Goal: Task Accomplishment & Management: Use online tool/utility

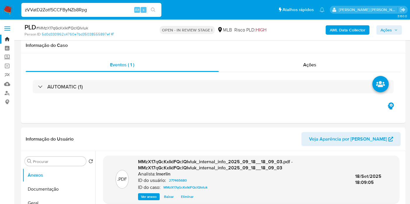
scroll to position [492, 0]
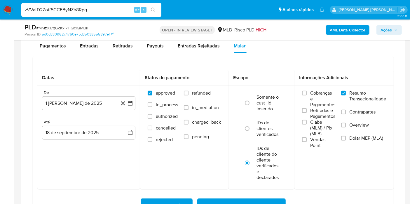
type input "zVVatD2Zotf5CCFByNZb8Rpg"
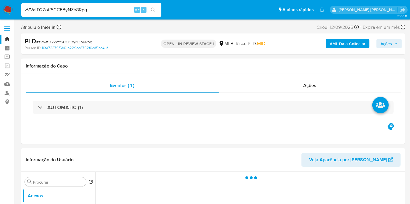
select select "10"
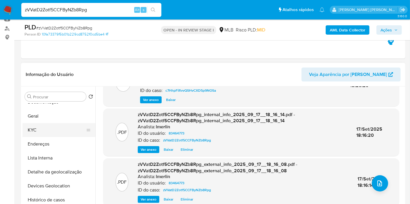
scroll to position [32, 0]
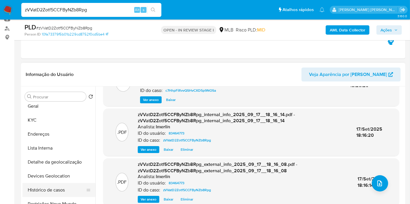
click at [46, 186] on button "Histórico de casos" at bounding box center [56, 190] width 68 height 14
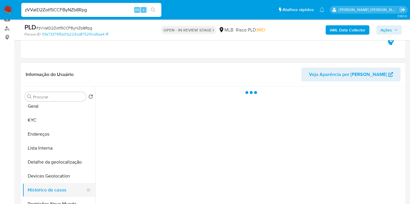
scroll to position [0, 0]
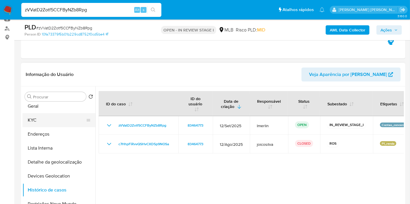
click at [49, 125] on button "KYC" at bounding box center [56, 120] width 68 height 14
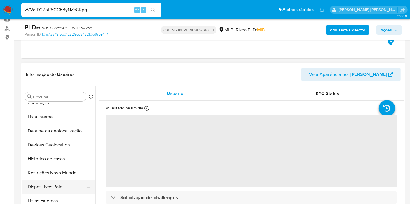
scroll to position [65, 0]
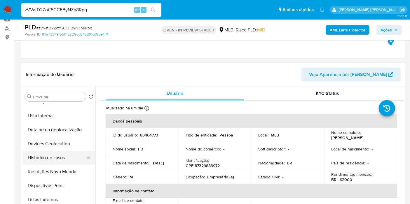
click at [50, 163] on button "Histórico de casos" at bounding box center [56, 158] width 68 height 14
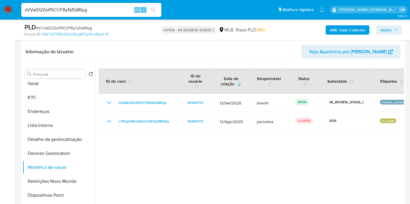
scroll to position [85, 0]
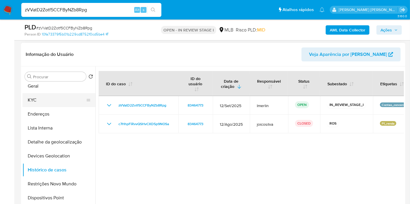
click at [63, 97] on button "KYC" at bounding box center [56, 100] width 68 height 14
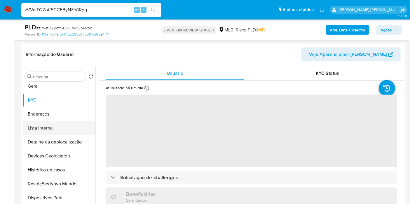
scroll to position [0, 0]
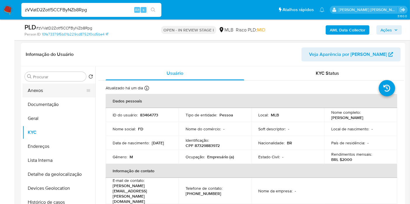
click at [60, 92] on button "Anexos" at bounding box center [56, 91] width 68 height 14
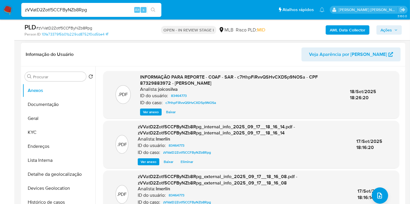
click at [146, 111] on span "Ver anexo" at bounding box center [151, 112] width 16 height 6
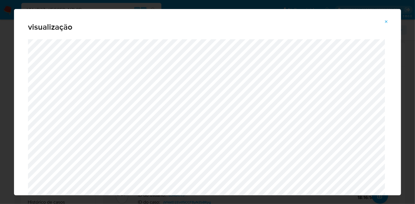
click at [388, 22] on icon "Attachment preview" at bounding box center [386, 22] width 5 height 5
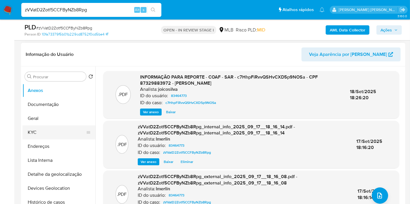
click at [33, 131] on button "KYC" at bounding box center [56, 133] width 68 height 14
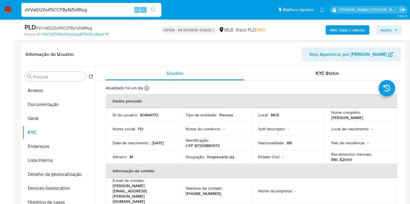
click at [220, 158] on p "Empresário (a)" at bounding box center [220, 157] width 27 height 5
click at [215, 163] on td "Ocupação : Empresário (a)" at bounding box center [214, 157] width 73 height 14
drag, startPoint x: 207, startPoint y: 158, endPoint x: 235, endPoint y: 157, distance: 28.6
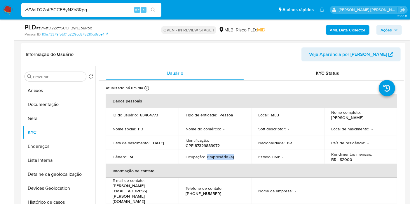
click at [235, 157] on div "Ocupação : Empresário (a)" at bounding box center [214, 157] width 59 height 5
copy p "Empresário (a)"
click at [50, 150] on button "Endereços" at bounding box center [56, 147] width 68 height 14
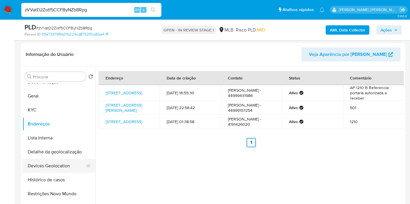
scroll to position [32, 0]
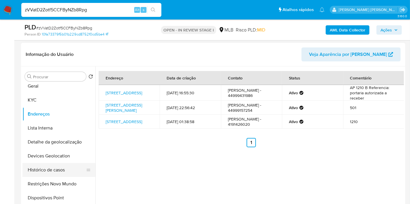
drag, startPoint x: 51, startPoint y: 182, endPoint x: 52, endPoint y: 176, distance: 5.3
click at [51, 182] on button "Restrições Novo Mundo" at bounding box center [58, 184] width 73 height 14
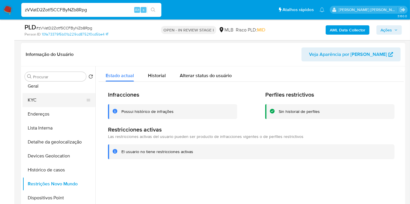
click at [60, 96] on button "KYC" at bounding box center [56, 100] width 68 height 14
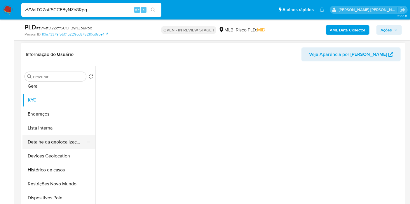
scroll to position [0, 0]
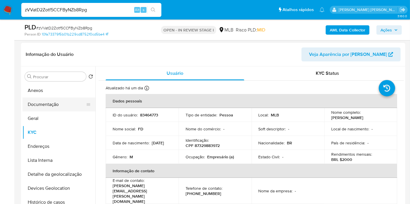
click at [64, 109] on button "Documentação" at bounding box center [56, 105] width 68 height 14
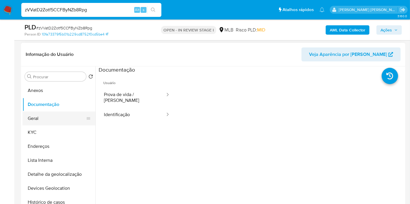
click at [54, 120] on button "Geral" at bounding box center [56, 119] width 68 height 14
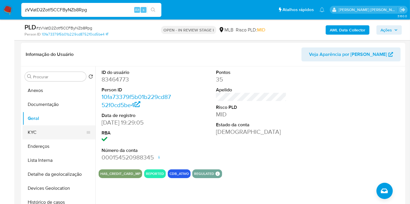
click at [48, 130] on button "KYC" at bounding box center [56, 133] width 68 height 14
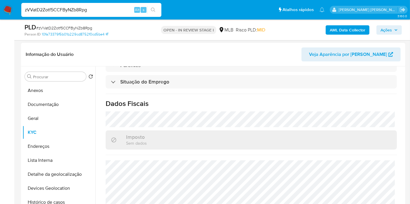
scroll to position [256, 0]
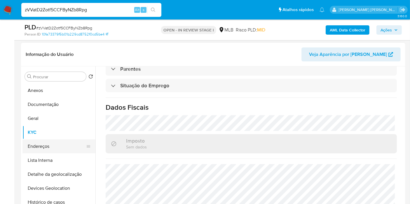
click at [62, 145] on button "Endereços" at bounding box center [56, 147] width 68 height 14
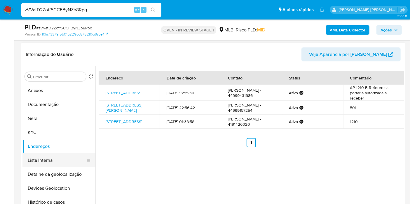
click at [43, 173] on button "Detalhe da geolocalização" at bounding box center [58, 175] width 73 height 14
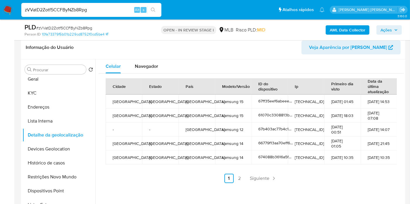
scroll to position [94, 0]
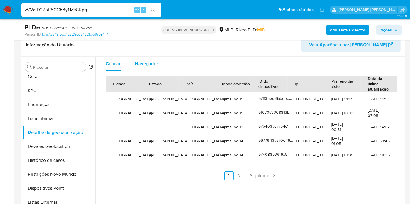
click at [149, 59] on div "Navegador" at bounding box center [146, 64] width 23 height 14
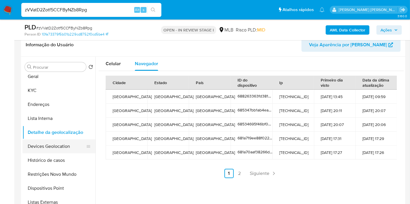
click at [58, 143] on button "Devices Geolocation" at bounding box center [56, 147] width 68 height 14
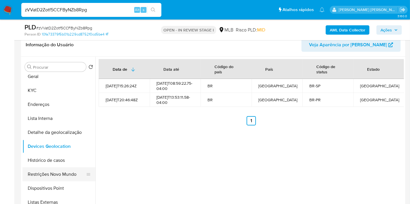
click at [66, 171] on button "Restrições Novo Mundo" at bounding box center [56, 175] width 68 height 14
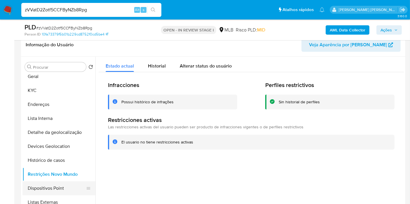
click at [52, 188] on button "Dispositivos Point" at bounding box center [56, 189] width 68 height 14
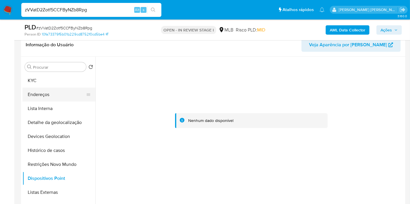
scroll to position [32, 0]
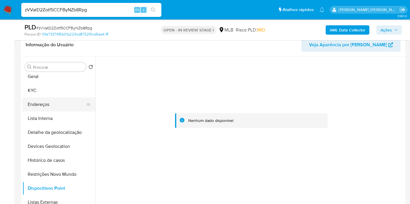
click at [62, 104] on button "Endereços" at bounding box center [56, 105] width 68 height 14
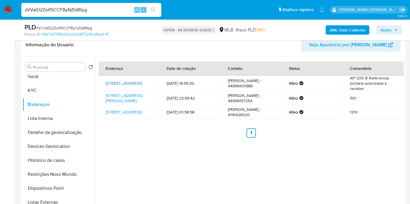
click at [130, 80] on link "Avenida Brasília 4380, Curitiba, Paraná, 81020010, Brasil 4380" at bounding box center [124, 83] width 36 height 6
click at [43, 90] on button "KYC" at bounding box center [56, 91] width 68 height 14
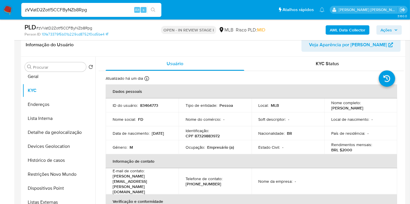
click at [205, 135] on p "CPF 87329883972" at bounding box center [202, 136] width 34 height 5
copy p "87329883972"
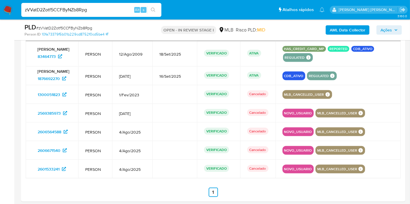
scroll to position [775, 0]
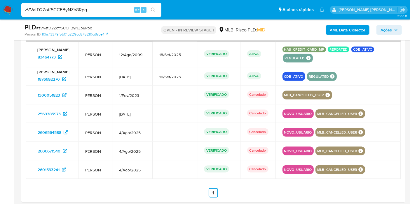
drag, startPoint x: 123, startPoint y: 50, endPoint x: 159, endPoint y: 55, distance: 36.7
click at [159, 55] on tr "Fernando Cesar Domaradzki 83464773 PERSON 12/Ago/2009 18/Set/2025 VERIFICADO AT…" at bounding box center [213, 54] width 375 height 25
drag, startPoint x: 123, startPoint y: 72, endPoint x: 156, endPoint y: 75, distance: 33.1
click at [152, 75] on td "27/Jun/2024" at bounding box center [132, 76] width 40 height 19
drag, startPoint x: 124, startPoint y: 52, endPoint x: 148, endPoint y: 52, distance: 23.6
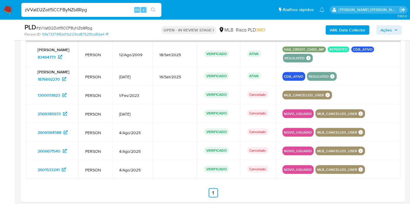
click at [148, 52] on td "12/Ago/2009" at bounding box center [132, 54] width 40 height 25
drag, startPoint x: 76, startPoint y: 57, endPoint x: 36, endPoint y: 59, distance: 40.3
click at [36, 59] on div "83464773" at bounding box center [52, 56] width 37 height 9
click at [135, 52] on span "12/Ago/2009" at bounding box center [132, 54] width 26 height 5
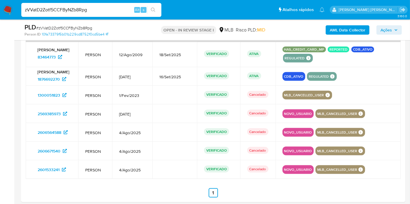
click at [135, 52] on span "12/Ago/2009" at bounding box center [132, 54] width 26 height 5
drag, startPoint x: 30, startPoint y: 80, endPoint x: 61, endPoint y: 82, distance: 31.2
click at [61, 82] on td "Fernando Cesar Domaradzki 1876692270" at bounding box center [52, 76] width 52 height 19
drag, startPoint x: 136, startPoint y: 75, endPoint x: 161, endPoint y: 76, distance: 25.4
click at [161, 76] on tr "Fernando Cesar Domaradzki 1876692270 PERSON 27/Jun/2024 16/Set/2025 VERIFICADO …" at bounding box center [213, 76] width 375 height 19
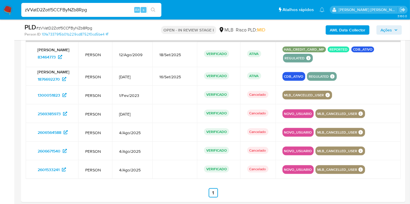
drag, startPoint x: 25, startPoint y: 99, endPoint x: 74, endPoint y: 104, distance: 49.6
click at [74, 104] on div at bounding box center [213, 107] width 384 height 190
click at [99, 113] on span "PERSON" at bounding box center [95, 114] width 20 height 5
drag, startPoint x: 48, startPoint y: 97, endPoint x: 380, endPoint y: 170, distance: 340.2
click at [380, 170] on tbody "Fernando Cesar Domaradzki 83464773 PERSON 12/Ago/2009 18/Set/2025 VERIFICADO AT…" at bounding box center [213, 110] width 375 height 137
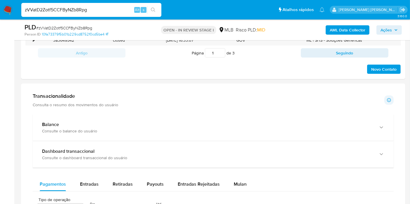
scroll to position [192, 0]
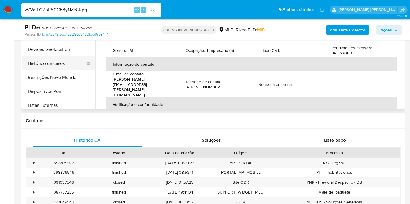
click at [61, 62] on button "Histórico de casos" at bounding box center [56, 64] width 68 height 14
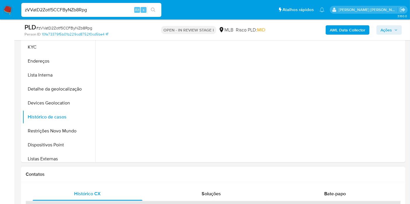
scroll to position [94, 0]
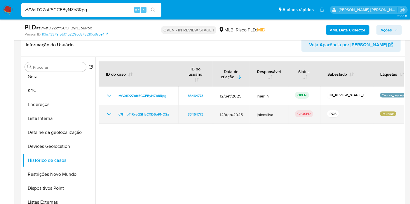
click at [110, 111] on icon "Mostrar/Ocultar" at bounding box center [109, 114] width 7 height 7
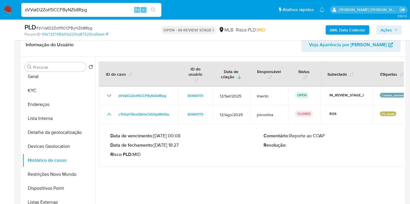
drag, startPoint x: 156, startPoint y: 145, endPoint x: 180, endPoint y: 145, distance: 23.9
click at [180, 145] on p "Data de fechamento : 18/09/2025 18:27" at bounding box center [186, 146] width 153 height 6
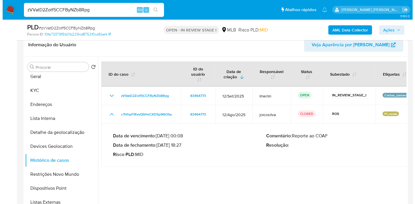
scroll to position [0, 0]
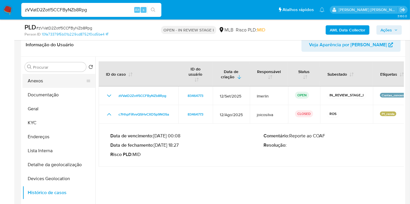
click at [59, 85] on button "Anexos" at bounding box center [56, 81] width 68 height 14
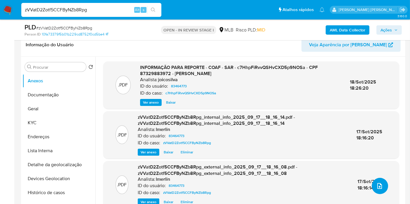
click at [374, 190] on button "upload-file" at bounding box center [379, 186] width 16 height 16
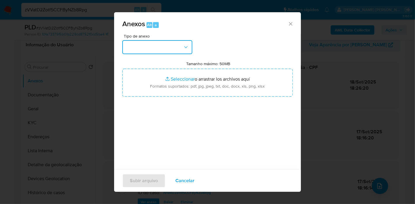
click at [143, 45] on button "button" at bounding box center [157, 47] width 70 height 14
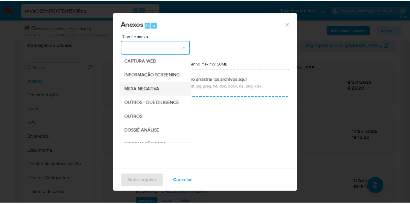
scroll to position [90, 0]
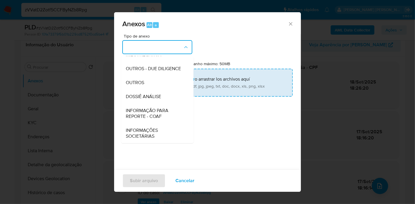
click at [154, 93] on div "DOSSIÊ ANÁLISE" at bounding box center [155, 97] width 59 height 14
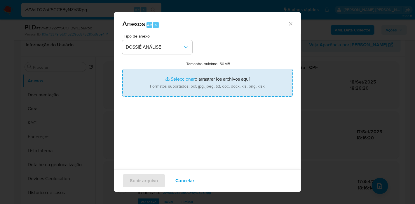
click at [204, 75] on input "Tamanho máximo: 50MB Seleccionar archivos" at bounding box center [207, 83] width 170 height 28
type input "C:\fakepath\Declínio - zVVatD2Zotf5CCFByNZb8Rpg - CPF 87329883972 - FERNANDO CE…"
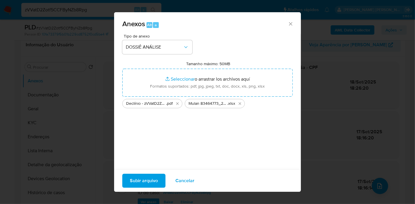
click at [146, 180] on span "Subir arquivo" at bounding box center [144, 181] width 28 height 13
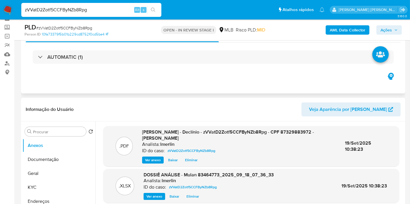
scroll to position [0, 0]
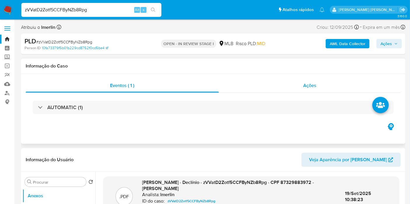
click at [323, 89] on div "Ações" at bounding box center [310, 86] width 182 height 14
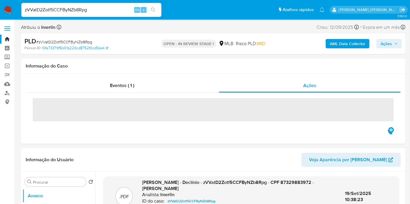
click at [391, 42] on span "Ações" at bounding box center [385, 43] width 11 height 9
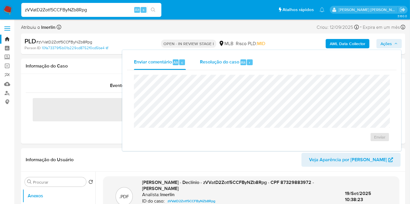
click at [219, 60] on span "Resolução do caso" at bounding box center [219, 62] width 39 height 7
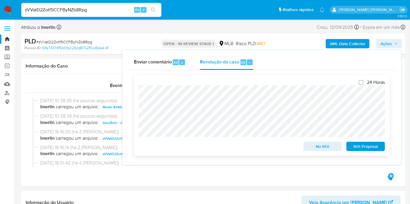
click at [328, 148] on span "No ROI" at bounding box center [322, 147] width 30 height 8
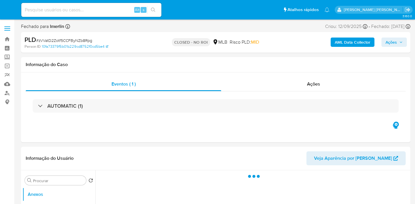
select select "10"
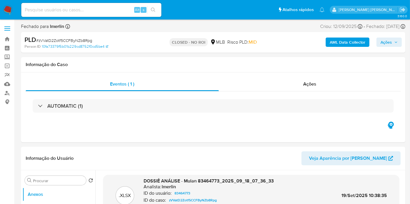
click at [126, 10] on input at bounding box center [91, 10] width 140 height 8
paste input "i1Dcj86nG6HKngbCQOEvqbBy"
type input "i1Dcj86nG6HKngbCQOEvqbBy"
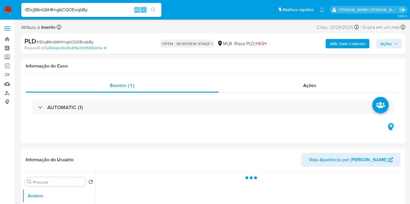
select select "10"
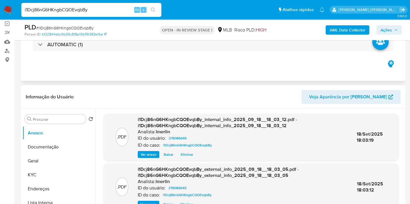
scroll to position [97, 0]
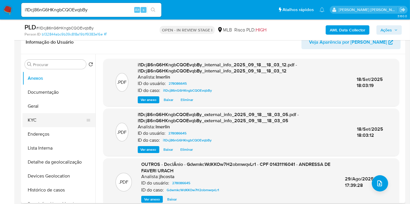
click at [36, 113] on button "KYC" at bounding box center [56, 120] width 68 height 14
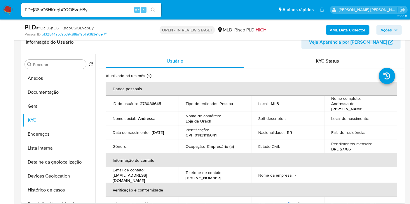
click at [203, 133] on p "CPF 01431116041" at bounding box center [200, 135] width 31 height 5
copy p "01431116041"
click at [57, 192] on button "Histórico de casos" at bounding box center [56, 190] width 68 height 14
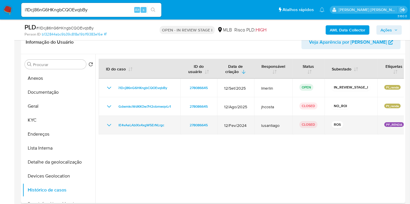
click at [110, 125] on icon "Mostrar/Ocultar" at bounding box center [109, 125] width 4 height 2
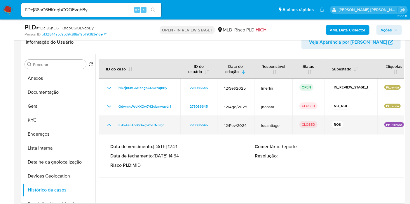
click at [110, 125] on icon "Mostrar/Ocultar" at bounding box center [109, 125] width 4 height 2
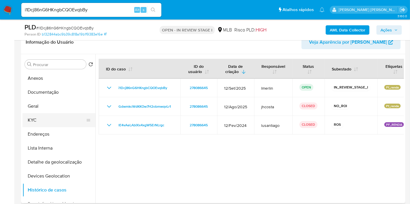
click at [56, 118] on button "KYC" at bounding box center [56, 120] width 68 height 14
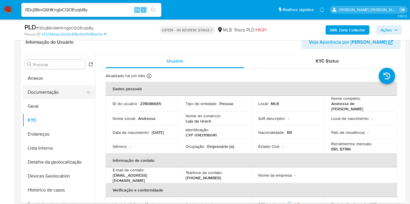
click at [55, 93] on button "Documentação" at bounding box center [56, 92] width 68 height 14
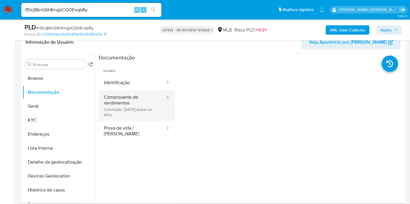
click at [134, 104] on button "Comprovante de rendimentos Concluído: 30/06/2024 (hace un año)" at bounding box center [132, 105] width 67 height 31
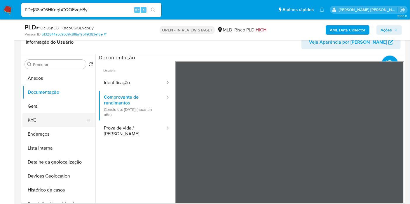
click at [58, 120] on button "KYC" at bounding box center [56, 120] width 68 height 14
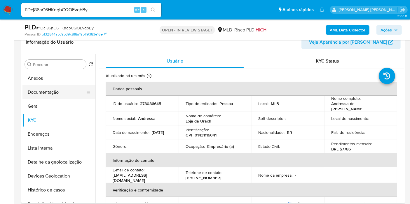
click at [74, 90] on button "Documentação" at bounding box center [56, 92] width 68 height 14
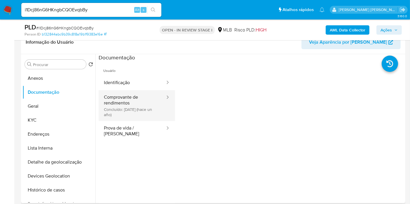
click at [161, 93] on div at bounding box center [165, 105] width 9 height 31
click at [161, 97] on div at bounding box center [165, 97] width 9 height 7
click at [135, 105] on button "Comprovante de rendimentos Concluído: 30/06/2024 (hace un año)" at bounding box center [132, 105] width 67 height 31
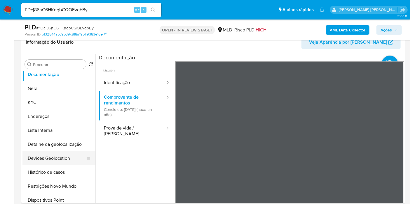
scroll to position [32, 0]
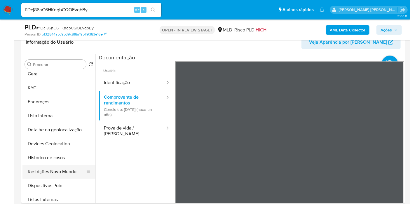
click at [52, 174] on button "Restrições Novo Mundo" at bounding box center [56, 172] width 68 height 14
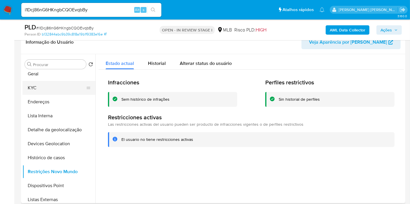
click at [54, 89] on button "KYC" at bounding box center [56, 88] width 68 height 14
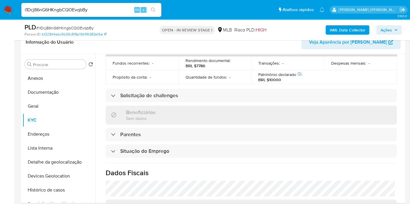
scroll to position [265, 0]
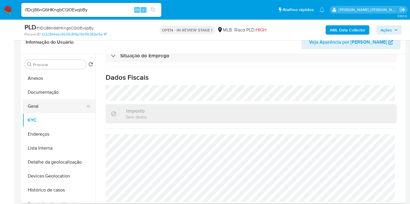
click at [30, 105] on button "Geral" at bounding box center [56, 106] width 68 height 14
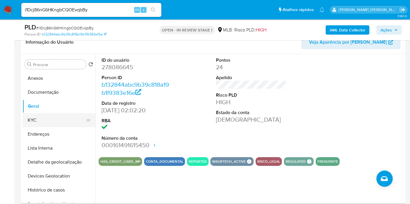
click at [61, 117] on button "KYC" at bounding box center [56, 120] width 68 height 14
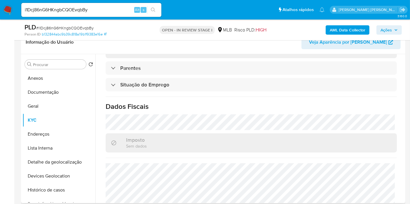
scroll to position [265, 0]
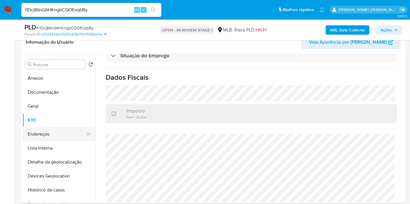
click at [58, 131] on button "Endereços" at bounding box center [56, 134] width 68 height 14
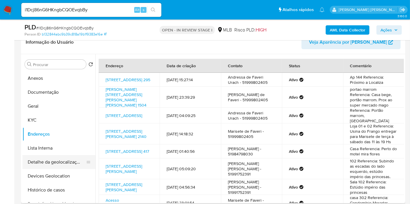
click at [64, 163] on button "Detalhe da geolocalização" at bounding box center [56, 162] width 68 height 14
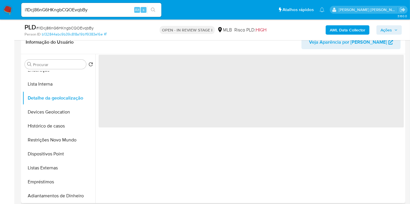
scroll to position [65, 0]
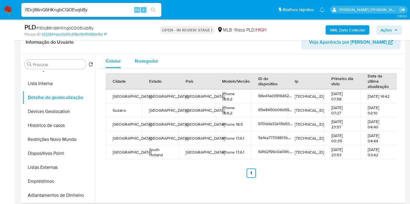
click at [144, 64] on div "Navegador" at bounding box center [146, 61] width 23 height 14
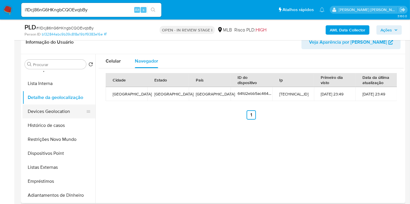
click at [59, 106] on button "Devices Geolocation" at bounding box center [56, 112] width 68 height 14
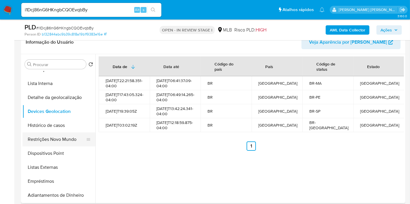
click at [49, 135] on button "Restrições Novo Mundo" at bounding box center [56, 140] width 68 height 14
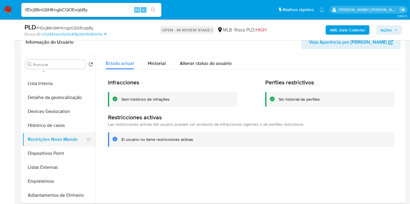
click at [53, 145] on button "Restrições Novo Mundo" at bounding box center [56, 140] width 68 height 14
click at [54, 151] on button "Dispositivos Point" at bounding box center [56, 154] width 68 height 14
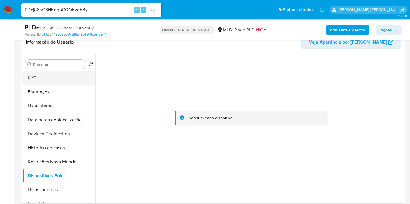
scroll to position [32, 0]
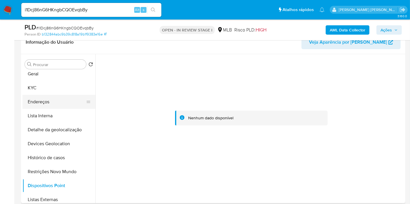
click at [49, 101] on button "Endereços" at bounding box center [56, 102] width 68 height 14
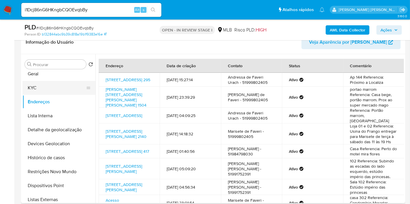
click at [60, 91] on button "KYC" at bounding box center [56, 88] width 68 height 14
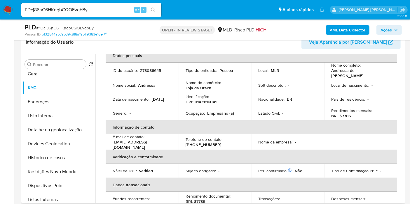
scroll to position [0, 0]
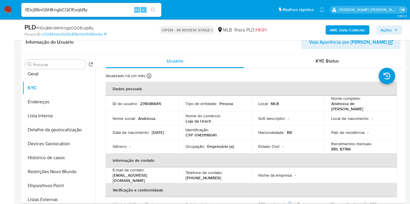
click at [199, 133] on p "CPF 01431116041" at bounding box center [200, 135] width 31 height 5
copy p "01431116041"
click at [339, 103] on p "Andressa de Faveri Urach" at bounding box center [359, 106] width 57 height 10
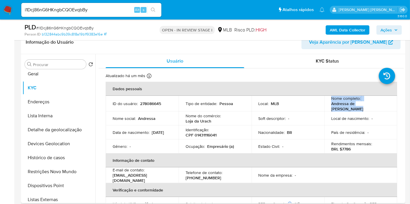
click at [339, 103] on p "Andressa de Faveri Urach" at bounding box center [359, 106] width 57 height 10
click at [372, 108] on td "Nome completo : Andressa de Faveri Urach" at bounding box center [360, 104] width 73 height 16
drag, startPoint x: 376, startPoint y: 105, endPoint x: 330, endPoint y: 105, distance: 45.2
click at [331, 105] on p "Andressa de Faveri Urach" at bounding box center [359, 106] width 57 height 10
copy p "Andressa de Faveri Urach"
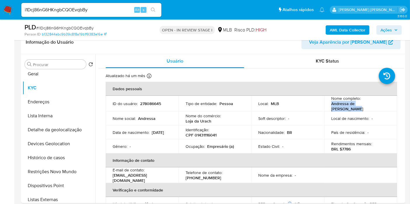
copy p "Andressa de Faveri Urach"
click at [201, 134] on p "CPF 01431116041" at bounding box center [200, 135] width 31 height 5
copy p "01431116041"
click at [357, 107] on p "Andressa de Faveri Urach" at bounding box center [359, 106] width 57 height 10
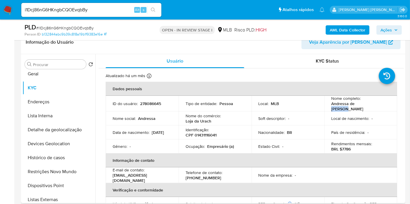
click at [357, 107] on p "Andressa de Faveri Urach" at bounding box center [359, 106] width 57 height 10
copy div "Nome completo : Andressa de Faveri Urach"
click at [377, 120] on td "Local de nascimento : -" at bounding box center [360, 119] width 73 height 14
drag, startPoint x: 376, startPoint y: 104, endPoint x: 329, endPoint y: 105, distance: 46.4
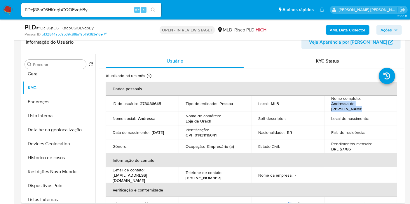
click at [331, 105] on p "Andressa de Faveri Urach" at bounding box center [359, 106] width 57 height 10
copy p "Andressa de Faveri Urach"
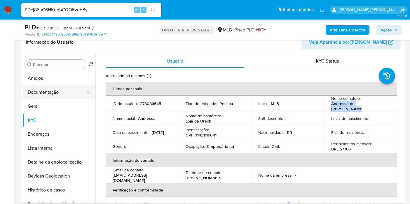
click at [50, 95] on button "Documentação" at bounding box center [56, 92] width 68 height 14
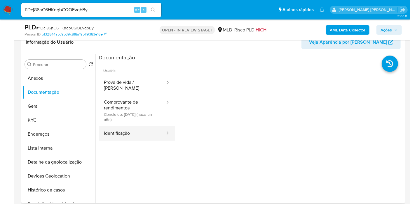
click at [130, 132] on button "Identificação" at bounding box center [132, 133] width 67 height 15
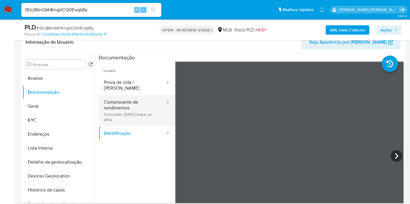
click at [132, 105] on button "Comprovante de rendimentos Concluído: 30/06/2024 (hace un año)" at bounding box center [132, 110] width 67 height 31
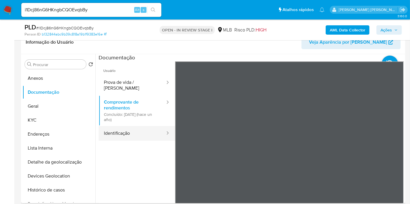
click at [141, 129] on button "Identificação" at bounding box center [132, 133] width 67 height 15
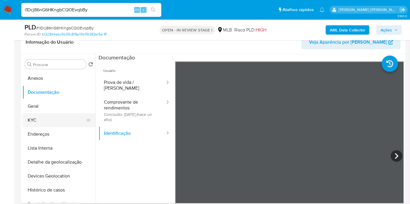
click at [42, 120] on button "KYC" at bounding box center [56, 120] width 68 height 14
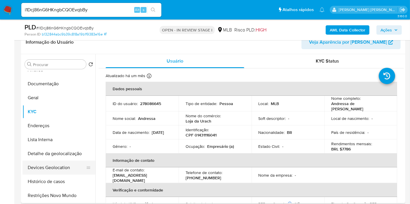
scroll to position [32, 0]
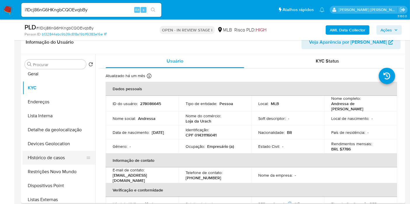
click at [59, 156] on button "Histórico de casos" at bounding box center [56, 158] width 68 height 14
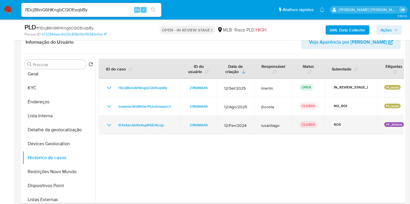
click at [108, 124] on icon "Mostrar/Ocultar" at bounding box center [109, 125] width 7 height 7
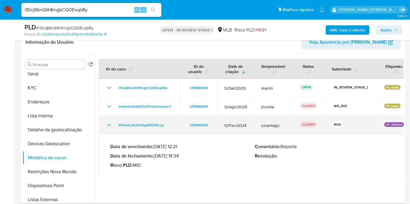
click at [109, 124] on icon "Mostrar/Ocultar" at bounding box center [109, 125] width 7 height 7
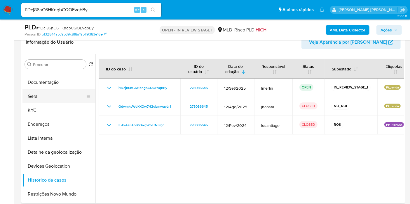
scroll to position [0, 0]
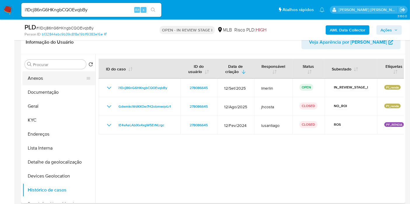
click at [57, 76] on button "Anexos" at bounding box center [56, 78] width 68 height 14
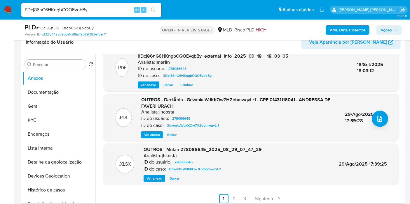
scroll to position [68, 0]
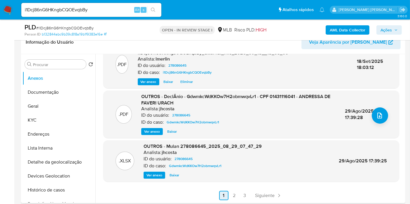
click at [234, 196] on link "2" at bounding box center [233, 195] width 9 height 9
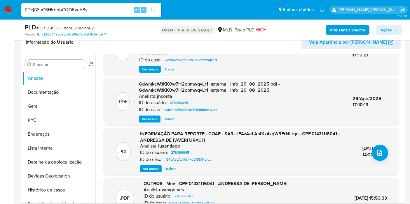
scroll to position [65, 0]
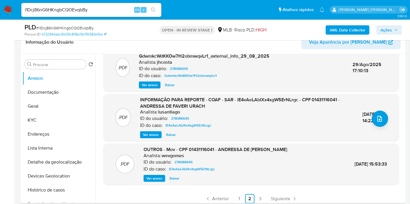
click at [152, 135] on span "Ver anexo" at bounding box center [151, 135] width 16 height 6
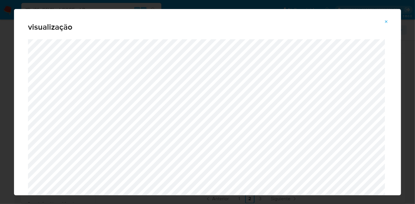
click at [387, 20] on icon "Attachment preview" at bounding box center [386, 22] width 5 height 5
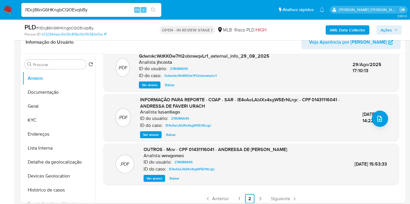
drag, startPoint x: 51, startPoint y: 122, endPoint x: 172, endPoint y: 9, distance: 165.6
click at [51, 122] on button "KYC" at bounding box center [58, 120] width 73 height 14
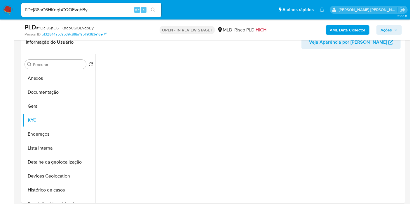
scroll to position [0, 0]
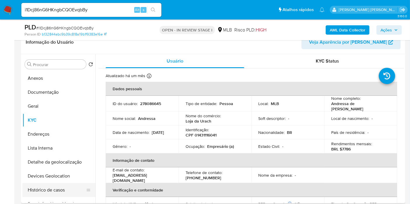
click at [55, 187] on button "Histórico de casos" at bounding box center [56, 190] width 68 height 14
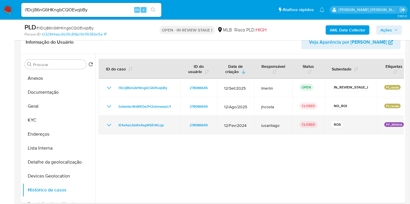
click at [107, 126] on icon "Mostrar/Ocultar" at bounding box center [109, 125] width 7 height 7
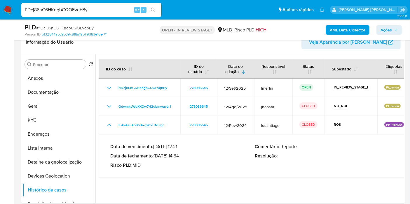
drag, startPoint x: 181, startPoint y: 157, endPoint x: 157, endPoint y: 158, distance: 23.6
click at [157, 158] on p "Data de fechamento : 05/03/2024 14:34" at bounding box center [182, 156] width 144 height 6
click at [64, 121] on button "KYC" at bounding box center [56, 120] width 68 height 14
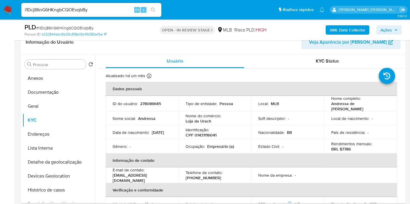
click at [338, 104] on p "Andressa de Faveri Urach" at bounding box center [359, 106] width 57 height 10
click at [348, 106] on p "Andressa de Faveri Urach" at bounding box center [359, 106] width 57 height 10
drag, startPoint x: 375, startPoint y: 106, endPoint x: 329, endPoint y: 105, distance: 46.1
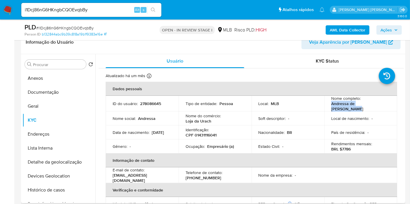
click at [331, 105] on p "Andressa de Faveri Urach" at bounding box center [359, 106] width 57 height 10
copy p "Andressa de Faveri Urach"
click at [55, 79] on button "Anexos" at bounding box center [56, 78] width 68 height 14
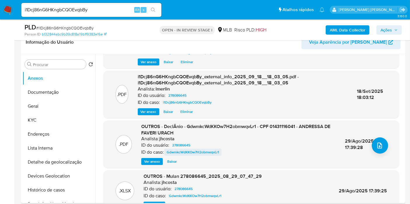
scroll to position [68, 0]
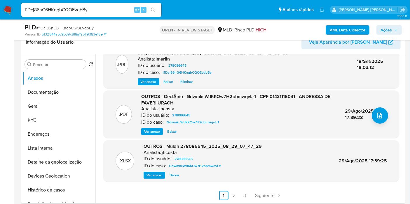
click at [145, 129] on span "Ver anexo" at bounding box center [152, 132] width 16 height 6
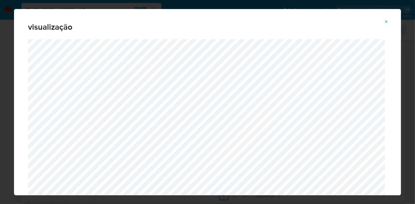
click at [384, 20] on icon "Attachment preview" at bounding box center [386, 22] width 5 height 5
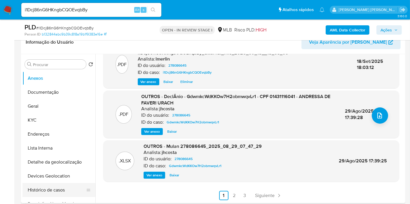
click at [65, 190] on button "Histórico de casos" at bounding box center [56, 190] width 68 height 14
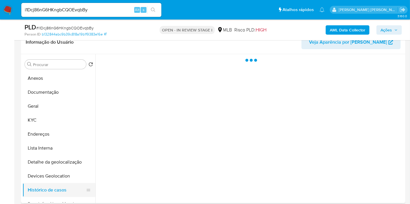
scroll to position [0, 0]
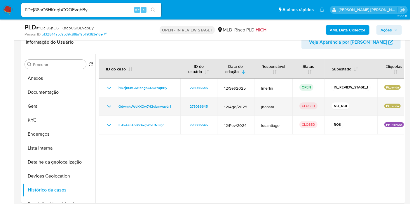
click at [108, 107] on icon "Mostrar/Ocultar" at bounding box center [109, 106] width 7 height 7
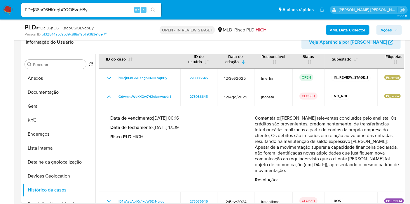
scroll to position [15, 0]
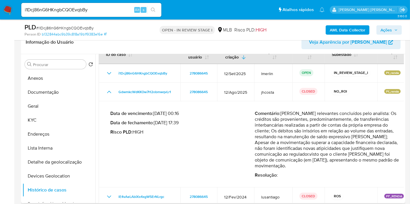
click at [262, 128] on p "Comentário : Fatos relevantes concluídos pelo analista: Os créditos são proveni…" at bounding box center [327, 140] width 144 height 58
click at [301, 141] on p "Comentário : Fatos relevantes concluídos pelo analista: Os créditos são proveni…" at bounding box center [327, 140] width 144 height 58
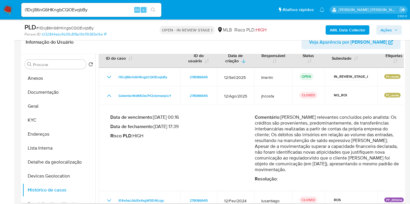
scroll to position [8, 0]
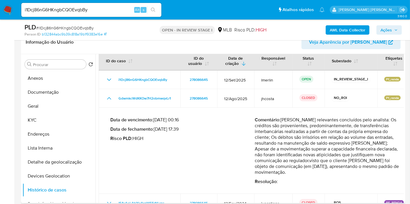
drag, startPoint x: 255, startPoint y: 120, endPoint x: 392, endPoint y: 166, distance: 144.6
click at [392, 166] on p "Comentário : Fatos relevantes concluídos pelo analista: Os créditos são proveni…" at bounding box center [327, 146] width 144 height 58
click at [255, 125] on p "Comentário : Fatos relevantes concluídos pelo analista: Os créditos são proveni…" at bounding box center [327, 146] width 144 height 58
drag, startPoint x: 259, startPoint y: 121, endPoint x: 388, endPoint y: 166, distance: 136.4
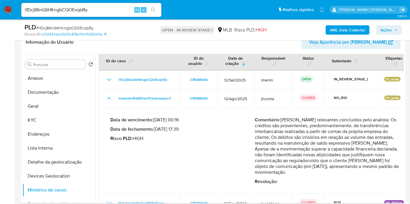
click at [388, 166] on p "Comentário : Fatos relevantes concluídos pelo analista: Os créditos são proveni…" at bounding box center [327, 146] width 144 height 58
drag, startPoint x: 254, startPoint y: 120, endPoint x: 385, endPoint y: 167, distance: 139.2
click at [385, 167] on p "Comentário : Fatos relevantes concluídos pelo analista: Os créditos são proveni…" at bounding box center [327, 146] width 144 height 58
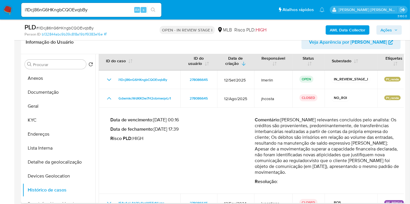
drag, startPoint x: 385, startPoint y: 167, endPoint x: 255, endPoint y: 116, distance: 139.9
click at [255, 117] on p "Comentário : Fatos relevantes concluídos pelo analista: Os créditos são proveni…" at bounding box center [327, 146] width 144 height 58
click at [288, 129] on p "Comentário : Fatos relevantes concluídos pelo analista: Os créditos são proveni…" at bounding box center [327, 146] width 144 height 58
click at [273, 124] on p "Comentário : Fatos relevantes concluídos pelo analista: Os créditos são proveni…" at bounding box center [327, 146] width 144 height 58
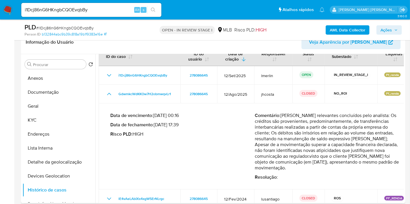
scroll to position [15, 0]
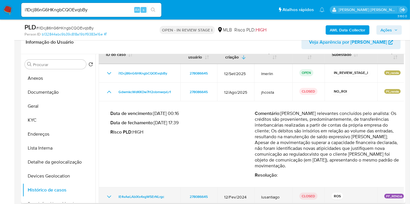
click at [109, 194] on icon "Mostrar/Ocultar" at bounding box center [109, 197] width 7 height 7
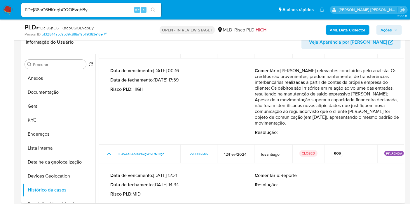
scroll to position [25, 0]
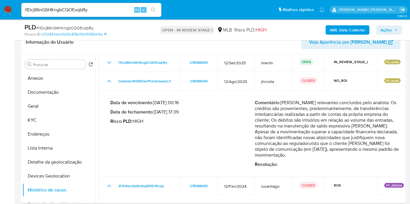
drag, startPoint x: 341, startPoint y: 139, endPoint x: 394, endPoint y: 138, distance: 52.8
click at [394, 138] on p "Comentário : Fatos relevantes concluídos pelo analista: Os créditos são proveni…" at bounding box center [327, 129] width 144 height 58
click at [334, 139] on p "Comentário : Fatos relevantes concluídos pelo analista: Os créditos são proveni…" at bounding box center [327, 129] width 144 height 58
drag, startPoint x: 286, startPoint y: 136, endPoint x: 396, endPoint y: 139, distance: 109.7
click at [396, 139] on p "Comentário : Fatos relevantes concluídos pelo analista: Os créditos são proveni…" at bounding box center [327, 129] width 144 height 58
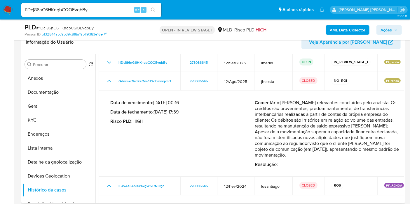
click at [372, 141] on p "Comentário : Fatos relevantes concluídos pelo analista: Os créditos são proveni…" at bounding box center [327, 129] width 144 height 58
drag, startPoint x: 282, startPoint y: 103, endPoint x: 392, endPoint y: 151, distance: 120.4
click at [392, 151] on p "Comentário : Fatos relevantes concluídos pelo analista: Os créditos são proveni…" at bounding box center [327, 129] width 144 height 58
click at [41, 73] on button "Anexos" at bounding box center [56, 78] width 68 height 14
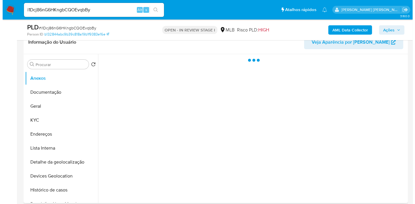
scroll to position [0, 0]
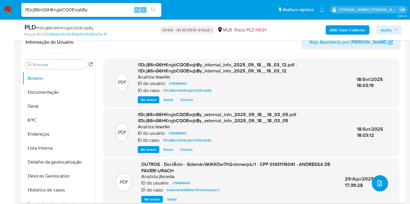
click at [378, 184] on icon "upload-file" at bounding box center [379, 183] width 7 height 7
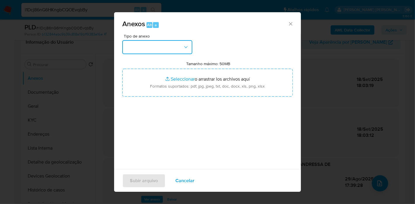
click at [179, 48] on button "button" at bounding box center [157, 47] width 70 height 14
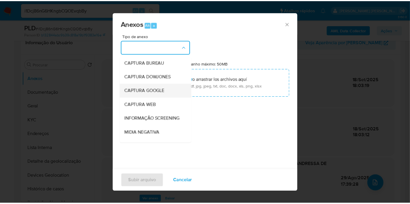
scroll to position [65, 0]
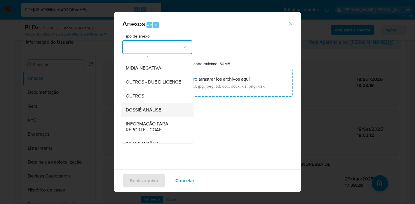
click at [166, 115] on div "DOSSIÊ ANÁLISE" at bounding box center [155, 110] width 59 height 14
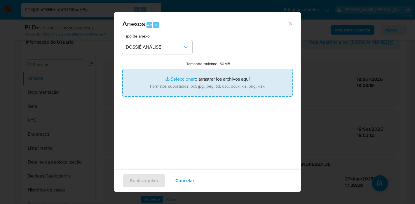
click at [182, 84] on input "Tamanho máximo: 50MB Seleccionar archivos" at bounding box center [207, 83] width 170 height 28
type input "C:\fakepath\Declínio - i1Dcj86nG6HKngbCQOEvqbBy - CPF 01431116041 - ANDRESSA DE…"
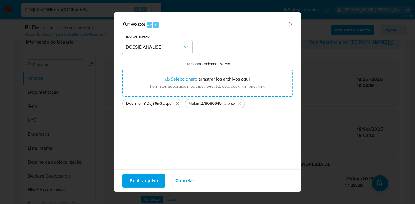
click at [137, 182] on span "Subir arquivo" at bounding box center [144, 181] width 28 height 13
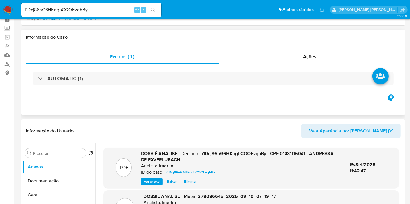
scroll to position [0, 0]
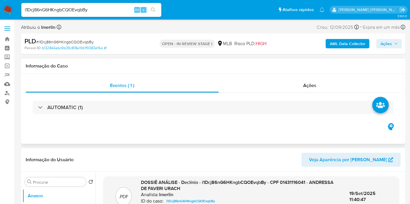
drag, startPoint x: 316, startPoint y: 88, endPoint x: 367, endPoint y: 61, distance: 57.6
click at [316, 88] on div "Ações" at bounding box center [310, 86] width 182 height 14
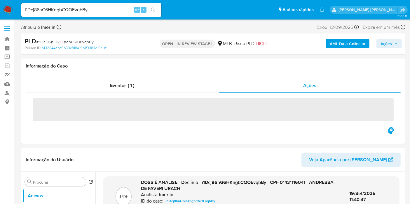
click at [383, 44] on span "Ações" at bounding box center [385, 43] width 11 height 9
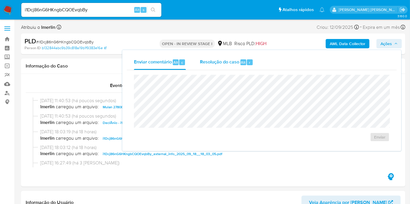
click at [217, 65] on span "Resolução do caso" at bounding box center [219, 62] width 39 height 7
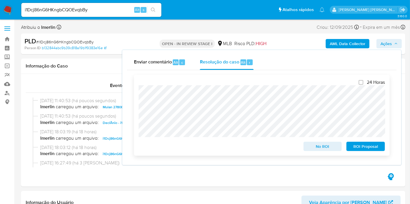
click at [365, 147] on span "ROI Proposal" at bounding box center [365, 147] width 30 height 8
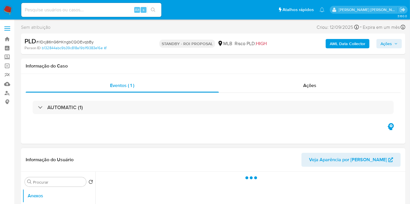
select select "10"
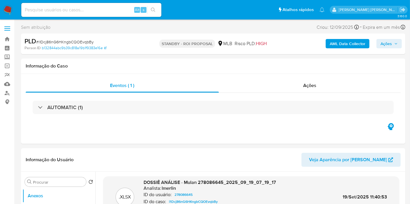
click at [394, 44] on icon "button" at bounding box center [395, 43] width 3 height 3
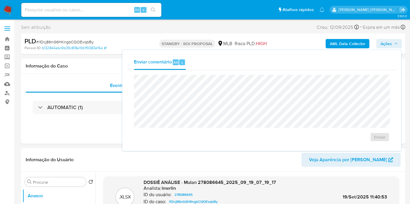
click at [394, 44] on icon "button" at bounding box center [395, 43] width 3 height 3
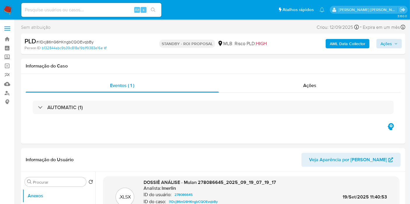
click at [6, 10] on img at bounding box center [8, 10] width 10 height 10
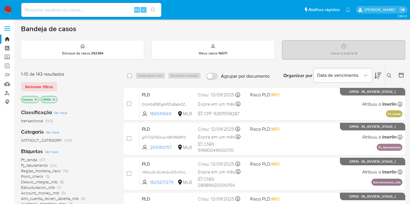
click at [35, 99] on icon "close-filter" at bounding box center [35, 99] width 3 height 3
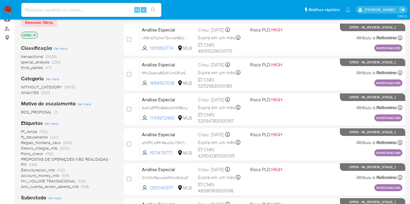
scroll to position [65, 0]
click at [43, 110] on span "ROS_PROPOSAL" at bounding box center [36, 112] width 31 height 6
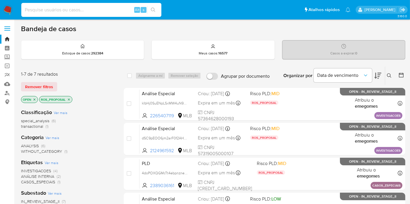
click at [116, 10] on input at bounding box center [91, 10] width 140 height 8
paste input "i1Dcj86nG6HKngbCQOEvqbBy"
type input "i1Dcj86nG6HKngbCQOEvqbBy"
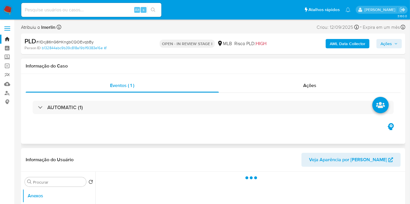
select select "10"
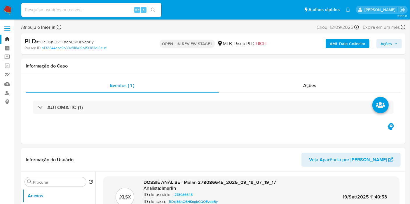
click at [391, 43] on span "Ações" at bounding box center [385, 43] width 11 height 9
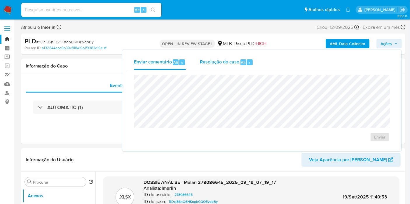
click at [216, 69] on div "Resolução do caso Alt r" at bounding box center [226, 62] width 53 height 15
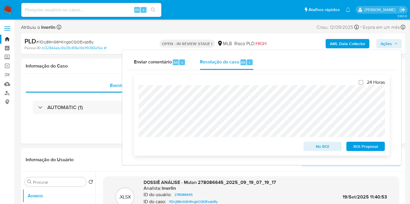
click at [311, 144] on span "No ROI" at bounding box center [322, 147] width 30 height 8
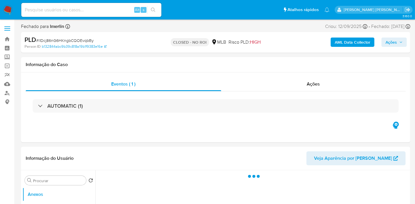
select select "10"
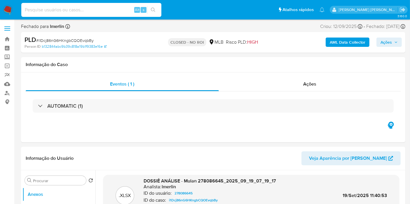
click at [122, 7] on input at bounding box center [91, 10] width 140 height 8
paste input "1212438156"
type input "1212438156"
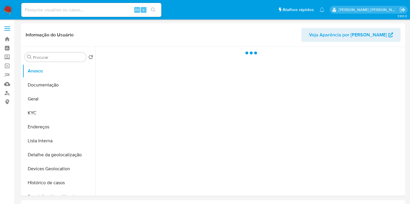
select select "10"
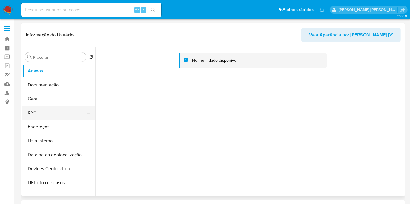
click at [35, 113] on button "KYC" at bounding box center [56, 113] width 68 height 14
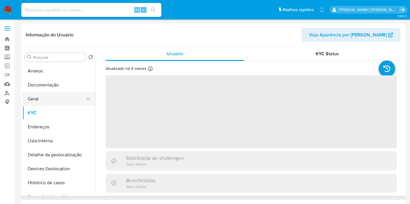
click at [50, 101] on button "Geral" at bounding box center [56, 99] width 68 height 14
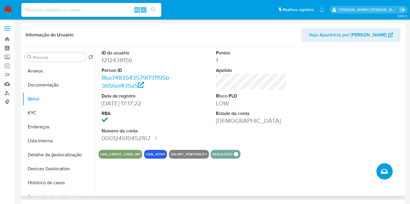
click at [385, 170] on icon "Criar caso manual" at bounding box center [383, 171] width 7 height 7
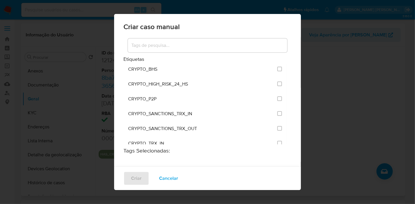
scroll to position [960, 0]
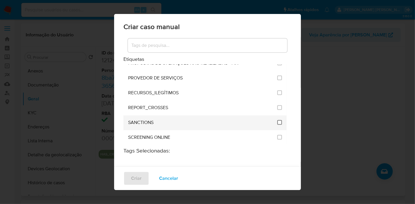
click at [277, 120] on input "2614" at bounding box center [279, 122] width 5 height 5
checkbox input "true"
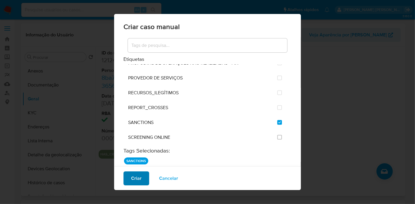
click at [132, 174] on span "Criar" at bounding box center [136, 178] width 10 height 13
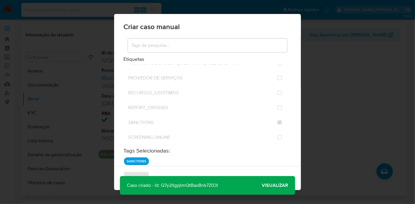
click at [204, 183] on p "Caso criado - Id: Q7y2lIgpjtmQtBaoBnk7Z03l" at bounding box center [172, 185] width 105 height 19
drag, startPoint x: 271, startPoint y: 184, endPoint x: 251, endPoint y: 131, distance: 56.4
click at [271, 186] on span "Visualizar" at bounding box center [275, 186] width 26 height 0
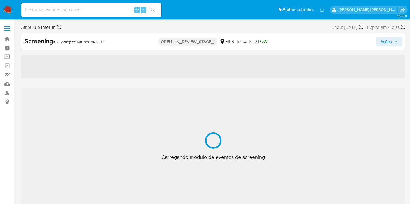
select select "10"
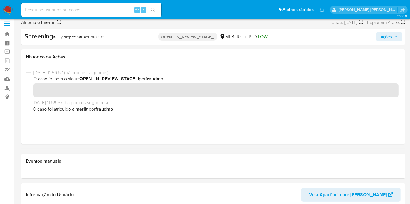
scroll to position [97, 0]
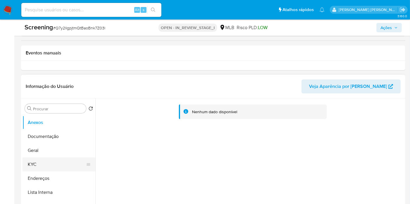
click at [50, 164] on button "KYC" at bounding box center [56, 165] width 68 height 14
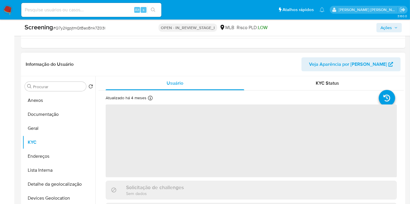
scroll to position [129, 0]
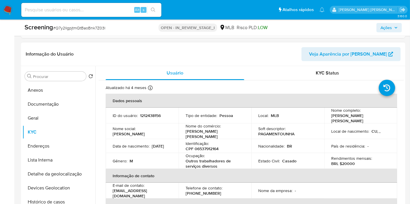
click at [206, 146] on p "CPF 06537912164" at bounding box center [201, 148] width 33 height 5
copy p "06537912164"
click at [58, 102] on button "Documentação" at bounding box center [56, 104] width 68 height 14
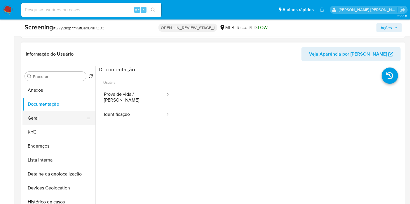
click at [61, 123] on button "Geral" at bounding box center [56, 118] width 68 height 14
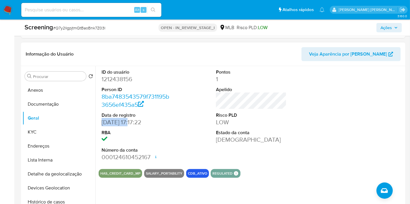
drag, startPoint x: 132, startPoint y: 122, endPoint x: 105, endPoint y: 121, distance: 26.6
click at [101, 123] on div "ID do usuário 1212438156 Person ID 8ba7483543579f731195b3656ef435a5 Data de reg…" at bounding box center [137, 115] width 76 height 99
copy dd "06/10/2022"
click at [48, 107] on button "Documentação" at bounding box center [56, 104] width 68 height 14
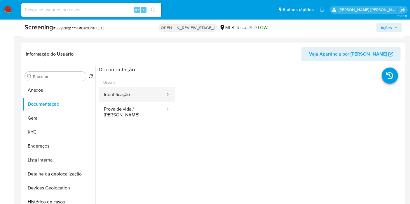
click at [131, 92] on button "Identificação" at bounding box center [132, 94] width 67 height 15
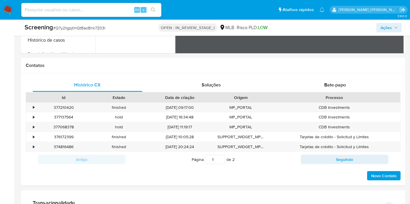
scroll to position [486, 0]
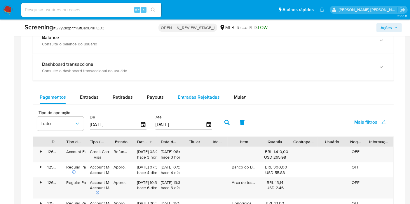
click at [158, 96] on span "Payouts" at bounding box center [155, 97] width 17 height 7
select select "10"
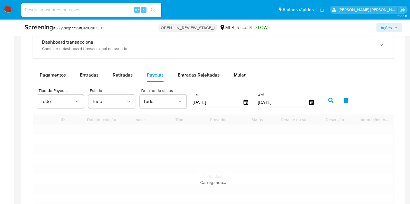
scroll to position [518, 0]
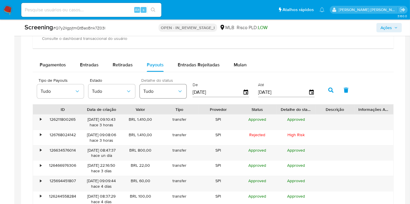
click at [162, 94] on button "Tudo" at bounding box center [163, 92] width 47 height 14
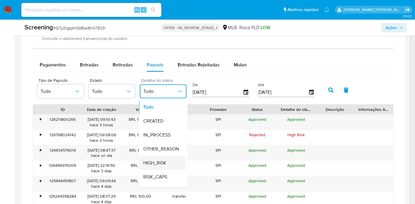
click at [171, 160] on div "HIGH_RISK" at bounding box center [160, 164] width 34 height 14
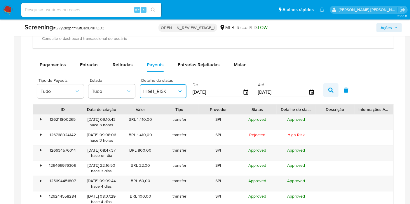
click at [328, 88] on icon "button" at bounding box center [330, 90] width 5 height 5
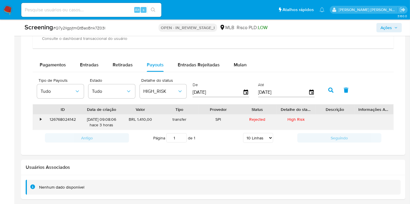
drag, startPoint x: 137, startPoint y: 119, endPoint x: 156, endPoint y: 117, distance: 18.8
click at [156, 117] on div "BRL 1.410,00" at bounding box center [140, 122] width 39 height 15
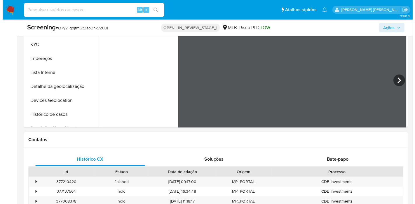
scroll to position [162, 0]
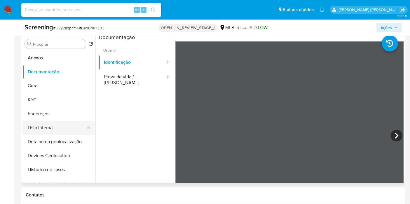
click at [69, 125] on button "Lista Interna" at bounding box center [56, 128] width 68 height 14
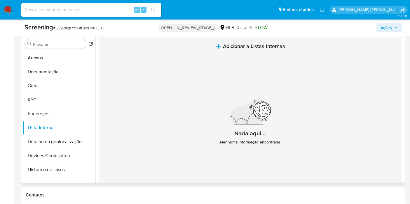
click at [240, 46] on span "Adicionar a Listas Internas" at bounding box center [254, 46] width 62 height 6
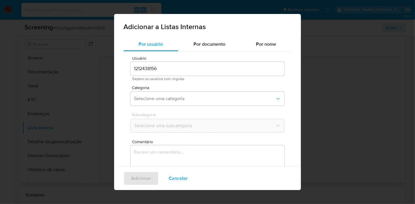
click at [174, 90] on div "Categoria Selecione uma categoria" at bounding box center [207, 97] width 154 height 22
click at [170, 104] on button "Selecione uma categoria" at bounding box center [207, 99] width 154 height 14
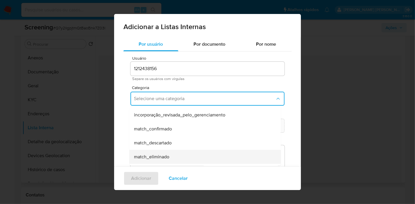
scroll to position [65, 0]
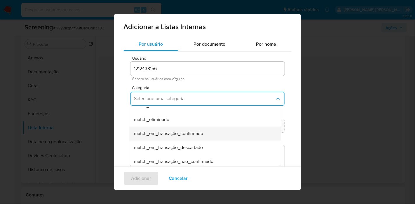
click at [192, 137] on span "match_em_transação_confirmado" at bounding box center [168, 134] width 69 height 6
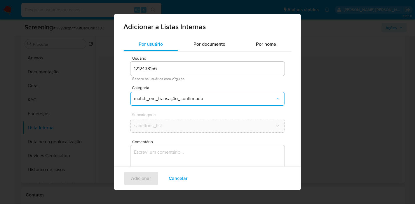
click at [193, 133] on div "Subcategoria sanctions_list" at bounding box center [207, 124] width 154 height 22
click at [191, 148] on textarea "Comentário" at bounding box center [207, 173] width 154 height 56
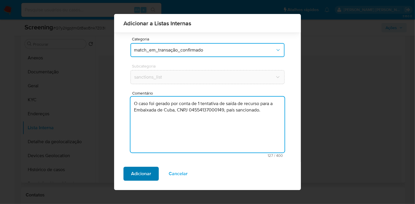
type textarea "O caso foi gerado por conta de 1 tentativa de saída de recurso para a Embaixada…"
click at [148, 171] on span "Adicionar" at bounding box center [141, 174] width 20 height 13
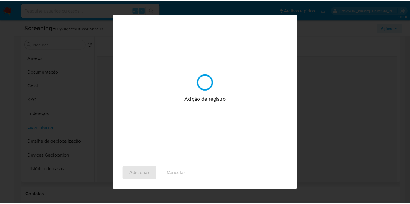
scroll to position [0, 0]
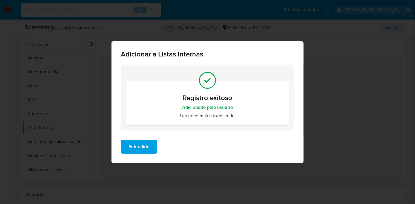
click at [141, 146] on span "Entendido" at bounding box center [138, 147] width 21 height 13
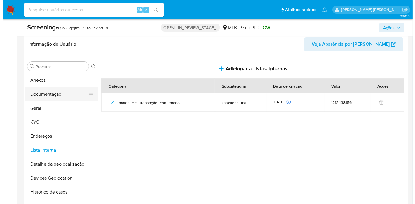
scroll to position [129, 0]
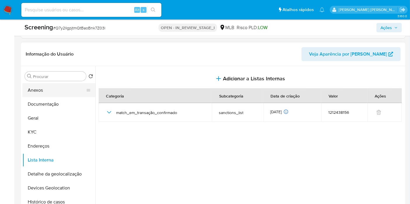
click at [69, 90] on button "Anexos" at bounding box center [56, 90] width 68 height 14
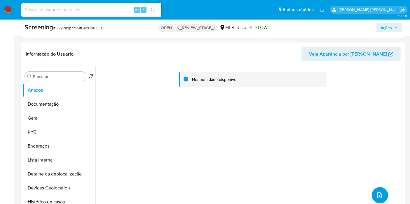
click at [380, 196] on icon "upload-file" at bounding box center [379, 195] width 7 height 7
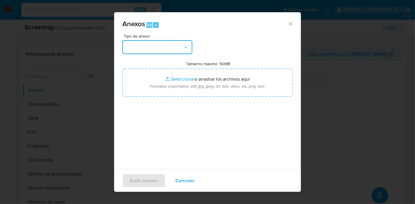
click at [149, 48] on button "button" at bounding box center [157, 47] width 70 height 14
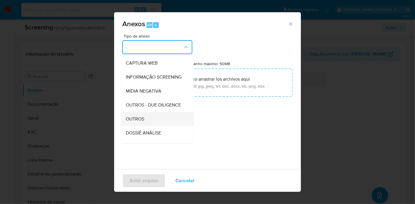
scroll to position [65, 0]
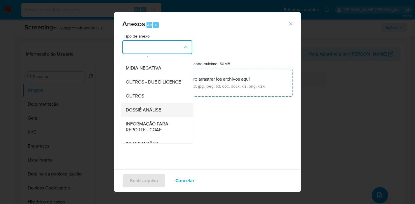
click at [163, 117] on div "DOSSIÊ ANÁLISE" at bounding box center [155, 110] width 59 height 14
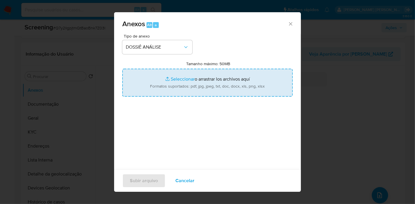
click at [198, 87] on input "Tamanho máximo: 50MB Seleccionar archivos" at bounding box center [207, 83] width 170 height 28
type input "C:\fakepath\Evidências.pdf"
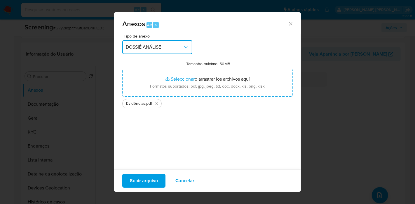
click at [149, 49] on span "DOSSIÊ ANÁLISE" at bounding box center [154, 47] width 57 height 6
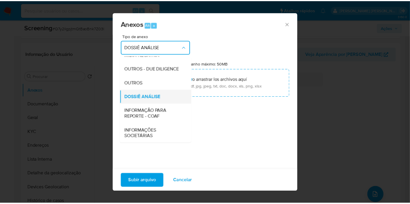
scroll to position [54, 0]
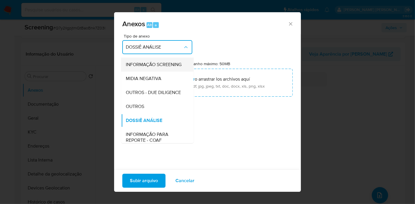
click at [174, 66] on span "INFORMAÇÃO SCREENING" at bounding box center [154, 65] width 56 height 6
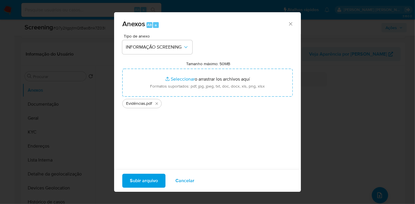
click at [245, 140] on div "Tipo de anexo INFORMAÇÃO SCREENING Tamanho máximo: 50MB Seleccionar archivos Se…" at bounding box center [207, 103] width 170 height 138
click at [156, 182] on span "Subir arquivo" at bounding box center [144, 181] width 28 height 13
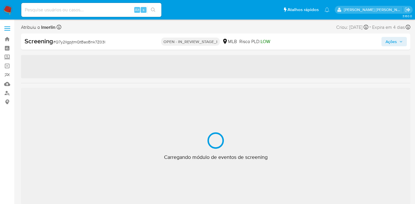
select select "10"
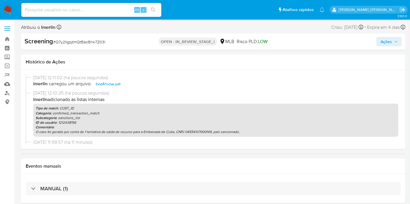
click at [391, 43] on span "Ações" at bounding box center [385, 41] width 11 height 9
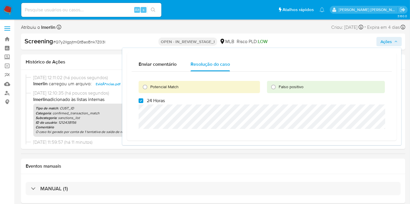
click at [149, 101] on span "24 Horas" at bounding box center [156, 101] width 18 height 6
click at [143, 101] on input "24 Horas" at bounding box center [140, 101] width 5 height 5
checkbox input "false"
click at [157, 89] on span "Potencial Match" at bounding box center [164, 87] width 28 height 6
click at [150, 89] on input "Potencial Match" at bounding box center [144, 87] width 9 height 9
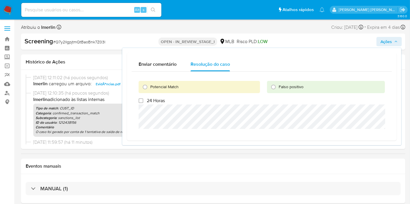
radio input "true"
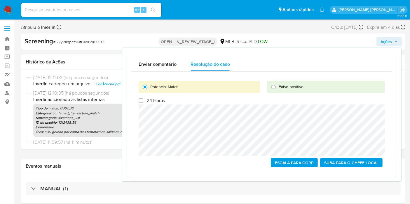
click at [285, 163] on span "Escala para Corp" at bounding box center [294, 163] width 39 height 8
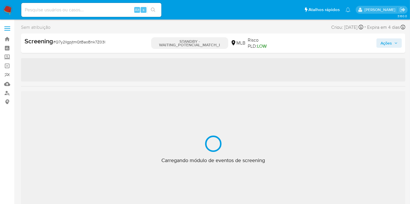
select select "10"
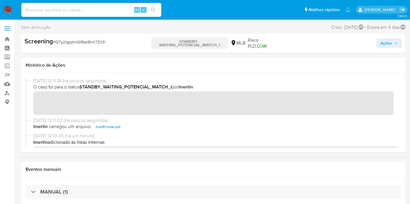
click at [100, 13] on input at bounding box center [91, 10] width 140 height 8
paste input "dDIP221l6arIaYPiFyvyd0rs"
type input "dDIP221l6arIaYPiFyvyd0rs"
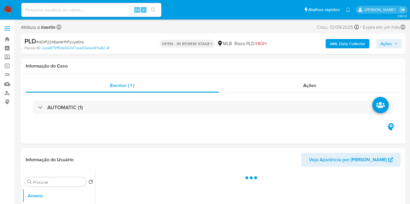
select select "10"
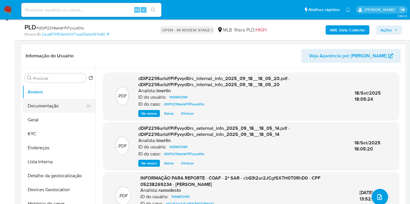
scroll to position [97, 0]
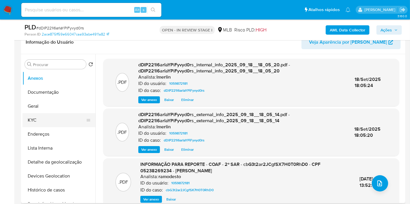
click at [59, 119] on button "KYC" at bounding box center [56, 120] width 68 height 14
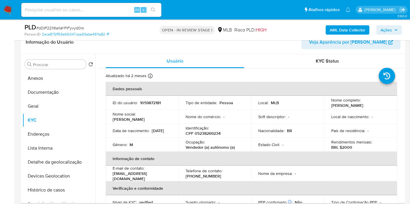
click at [204, 136] on td "Identificação : CPF 05238269234" at bounding box center [214, 131] width 73 height 14
click at [205, 135] on p "CPF 05238269234" at bounding box center [202, 133] width 35 height 5
copy p "05238269234"
drag, startPoint x: 236, startPoint y: 148, endPoint x: 182, endPoint y: 148, distance: 54.5
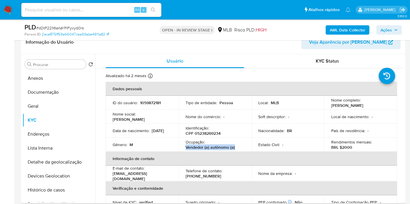
click at [182, 148] on td "Ocupação : Vendedor (a) autônomo (a)" at bounding box center [214, 145] width 73 height 14
copy p "Vendedor (a) autônomo (a)"
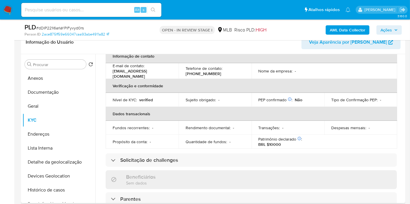
scroll to position [0, 0]
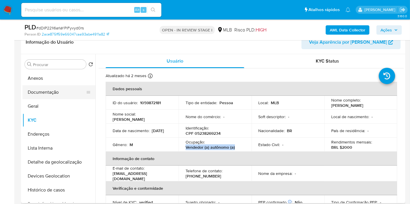
click at [59, 96] on button "Documentação" at bounding box center [56, 92] width 68 height 14
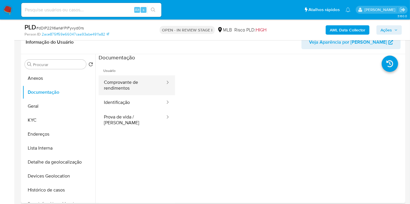
click at [131, 85] on button "Comprovante de rendimentos" at bounding box center [132, 86] width 67 height 20
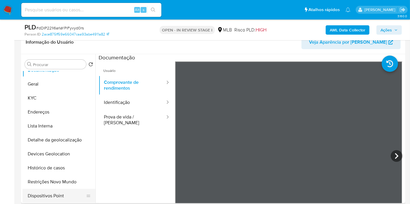
scroll to position [32, 0]
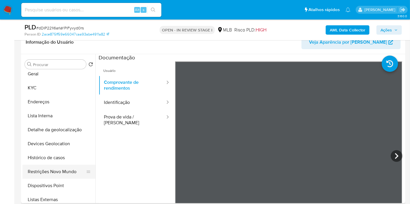
click at [53, 175] on button "Restrições Novo Mundo" at bounding box center [56, 172] width 68 height 14
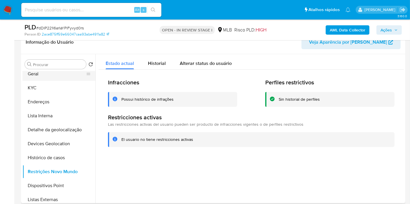
click at [51, 76] on button "Geral" at bounding box center [56, 74] width 68 height 14
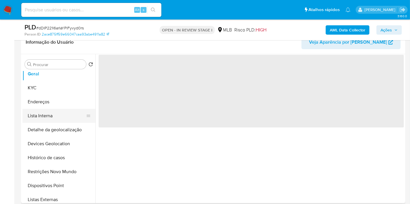
scroll to position [0, 0]
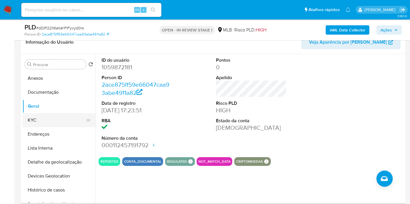
click at [46, 123] on button "KYC" at bounding box center [56, 120] width 68 height 14
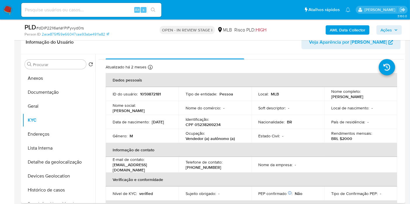
scroll to position [265, 0]
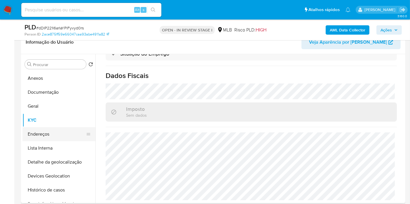
click at [43, 135] on button "Endereços" at bounding box center [56, 134] width 68 height 14
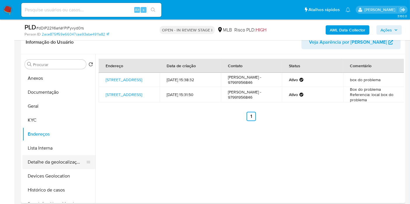
click at [60, 162] on button "Detalhe da geolocalização" at bounding box center [56, 162] width 68 height 14
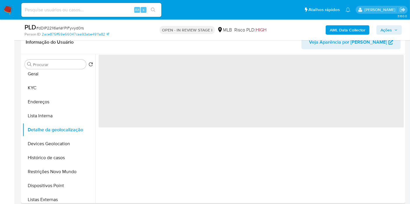
scroll to position [65, 0]
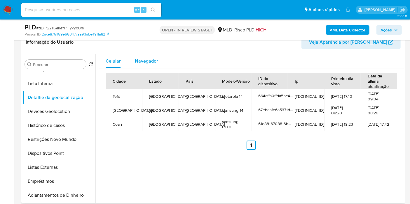
click at [138, 67] on div "Navegador" at bounding box center [146, 61] width 23 height 14
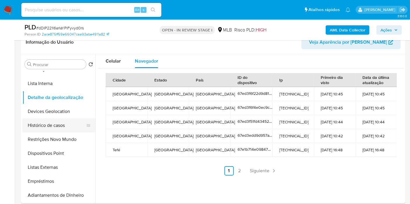
click at [41, 119] on button "Histórico de casos" at bounding box center [56, 126] width 68 height 14
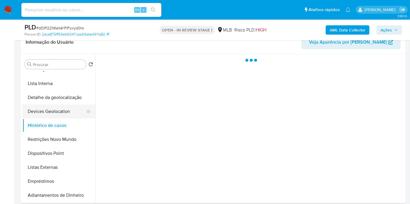
click at [44, 117] on button "Devices Geolocation" at bounding box center [56, 112] width 68 height 14
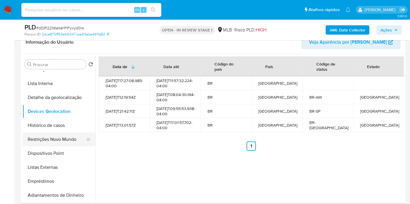
click at [55, 142] on button "Restrições Novo Mundo" at bounding box center [56, 140] width 68 height 14
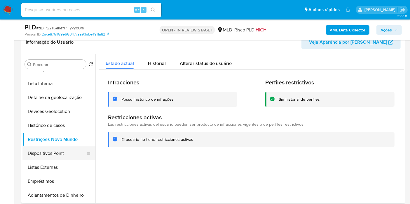
click at [57, 152] on button "Dispositivos Point" at bounding box center [56, 154] width 68 height 14
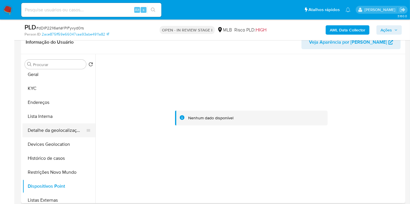
scroll to position [0, 0]
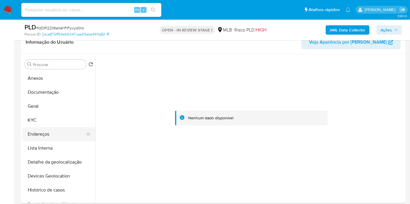
click at [53, 137] on button "Endereços" at bounding box center [56, 134] width 68 height 14
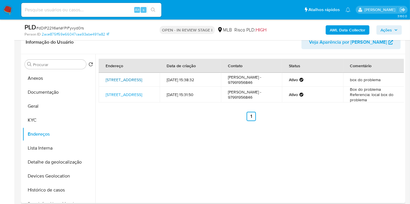
click at [127, 83] on link "Rua Dois De Dezembro 465, Coari, Amazonas, 69460000, Brasil 465" at bounding box center [124, 80] width 36 height 6
click at [44, 116] on button "KYC" at bounding box center [56, 120] width 68 height 14
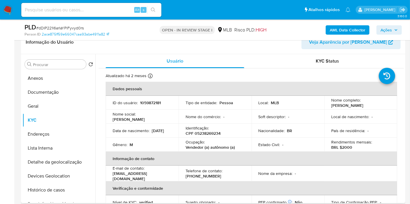
click at [213, 131] on p "CPF 05238269234" at bounding box center [202, 133] width 35 height 5
copy p "05238269234"
click at [71, 187] on button "Histórico de casos" at bounding box center [56, 190] width 68 height 14
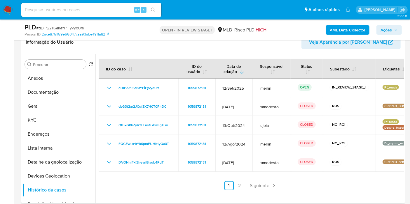
click at [243, 183] on link "2" at bounding box center [239, 185] width 9 height 9
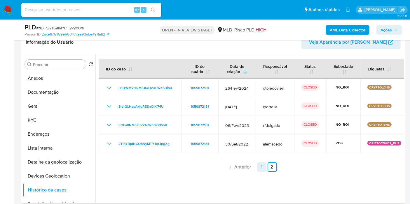
click at [262, 170] on link "1" at bounding box center [261, 167] width 9 height 9
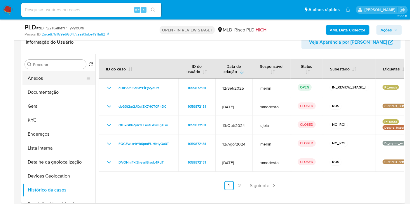
click at [47, 78] on button "Anexos" at bounding box center [56, 78] width 68 height 14
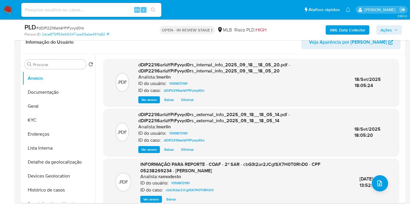
click at [148, 197] on span "Ver anexo" at bounding box center [151, 200] width 16 height 6
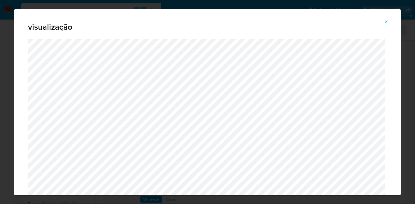
click at [383, 22] on button "Attachment preview" at bounding box center [386, 21] width 13 height 9
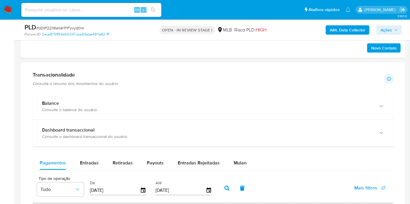
scroll to position [421, 0]
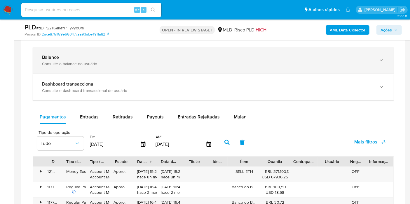
click at [359, 56] on div "Balance" at bounding box center [207, 58] width 330 height 6
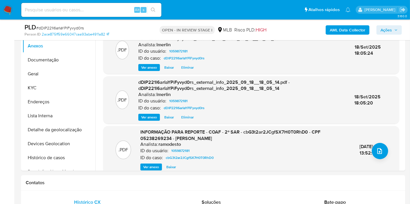
scroll to position [68, 0]
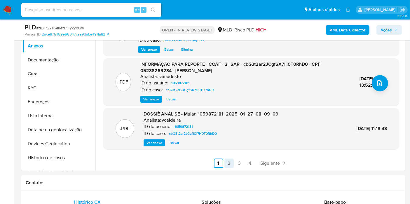
click at [230, 161] on link "2" at bounding box center [228, 163] width 9 height 9
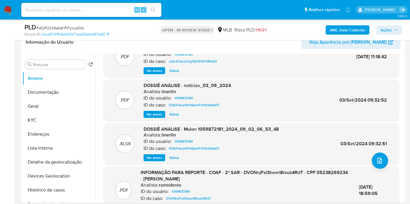
scroll to position [32, 0]
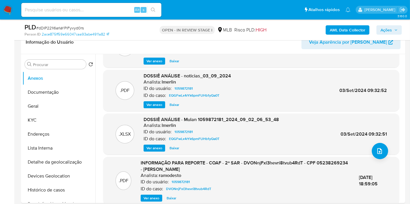
click at [153, 197] on span "Ver anexo" at bounding box center [151, 199] width 16 height 6
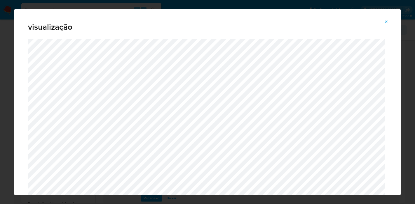
click at [384, 21] on icon "Attachment preview" at bounding box center [386, 22] width 5 height 5
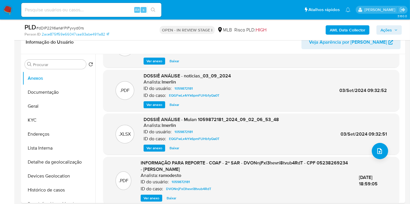
scroll to position [55, 0]
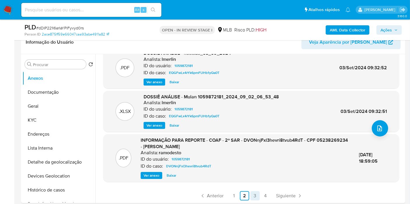
click at [256, 196] on link "3" at bounding box center [254, 196] width 9 height 9
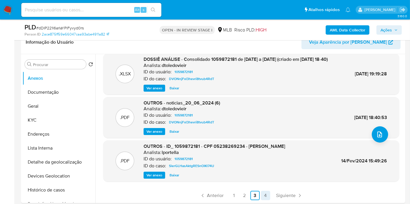
click at [261, 196] on link "4" at bounding box center [265, 195] width 9 height 9
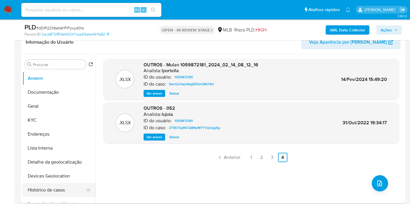
click at [54, 189] on button "Histórico de casos" at bounding box center [56, 190] width 68 height 14
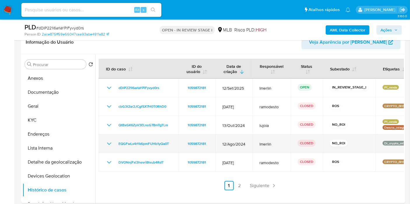
click at [103, 142] on td "EQGFwLx4rYk6pmFUHb1yQa0T" at bounding box center [139, 144] width 80 height 19
click at [108, 143] on icon "Mostrar/Ocultar" at bounding box center [109, 144] width 7 height 7
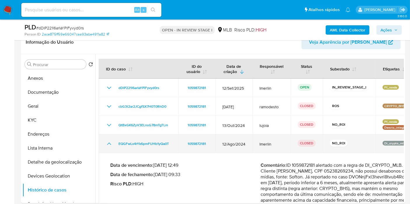
click at [108, 143] on icon "Mostrar/Ocultar" at bounding box center [109, 144] width 4 height 2
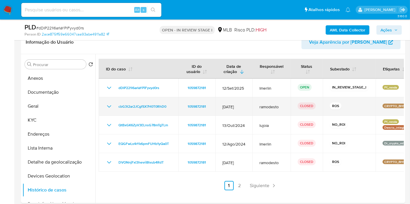
click at [110, 107] on icon "Mostrar/Ocultar" at bounding box center [109, 106] width 7 height 7
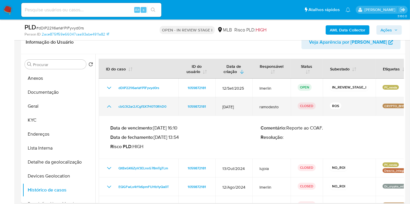
click at [110, 107] on icon "Mostrar/Ocultar" at bounding box center [109, 106] width 7 height 7
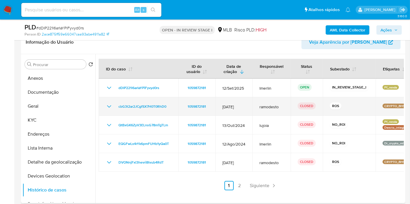
click at [110, 106] on icon "Mostrar/Ocultar" at bounding box center [109, 106] width 7 height 7
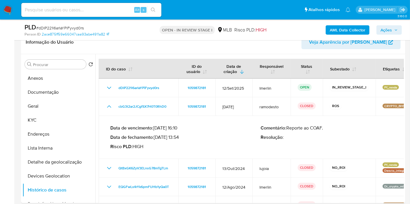
drag, startPoint x: 157, startPoint y: 136, endPoint x: 208, endPoint y: 21, distance: 126.2
click at [180, 137] on p "Data de fechamento : 29/01/2025 13:54" at bounding box center [185, 138] width 150 height 6
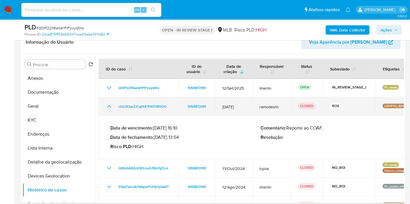
click at [108, 104] on icon "Mostrar/Ocultar" at bounding box center [109, 106] width 7 height 7
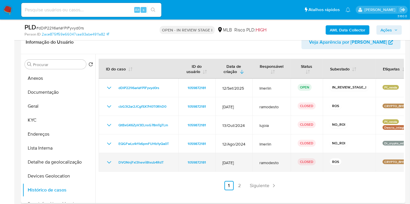
click at [109, 162] on icon "Mostrar/Ocultar" at bounding box center [109, 162] width 7 height 7
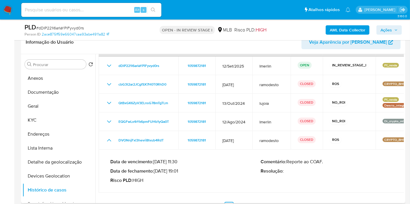
scroll to position [32, 0]
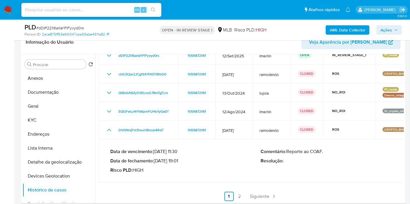
drag, startPoint x: 157, startPoint y: 162, endPoint x: 181, endPoint y: 162, distance: 24.2
click at [181, 162] on p "Data de fechamento : 25/06/2024 19:01" at bounding box center [185, 161] width 150 height 6
click at [240, 195] on link "2" at bounding box center [239, 196] width 9 height 9
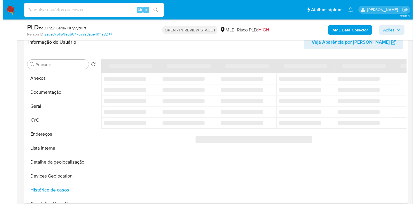
scroll to position [0, 0]
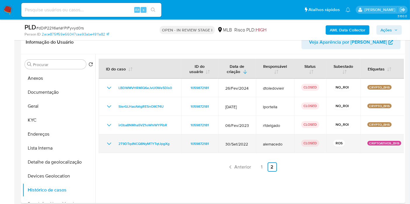
click at [109, 143] on icon "Mostrar/Ocultar" at bounding box center [109, 144] width 7 height 7
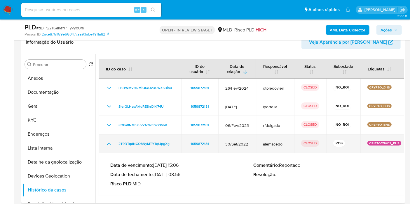
drag, startPoint x: 177, startPoint y: 174, endPoint x: 167, endPoint y: 148, distance: 27.9
click at [156, 174] on p "Data de fechamento : 03/11/2022 08:56" at bounding box center [181, 175] width 143 height 6
click at [107, 143] on icon "Mostrar/Ocultar" at bounding box center [109, 144] width 7 height 7
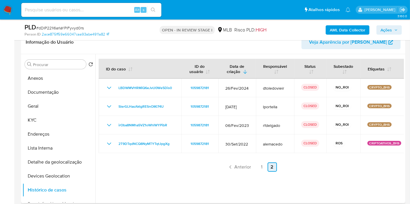
click at [241, 165] on span "Anterior" at bounding box center [242, 167] width 17 height 5
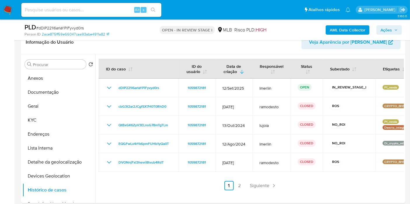
click at [61, 82] on button "Anexos" at bounding box center [58, 78] width 73 height 14
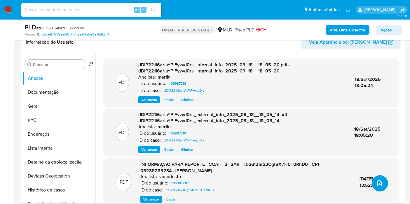
click at [382, 185] on button "upload-file" at bounding box center [379, 184] width 16 height 16
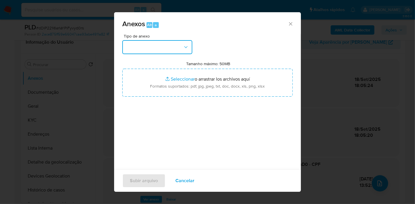
click at [183, 42] on button "button" at bounding box center [157, 47] width 70 height 14
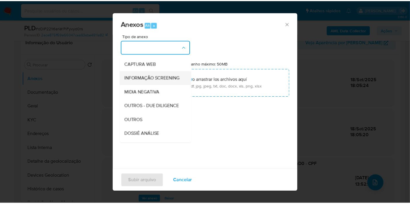
scroll to position [90, 0]
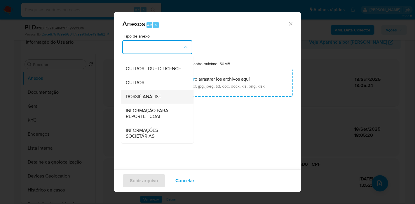
click at [162, 96] on div "DOSSIÊ ANÁLISE" at bounding box center [155, 97] width 59 height 14
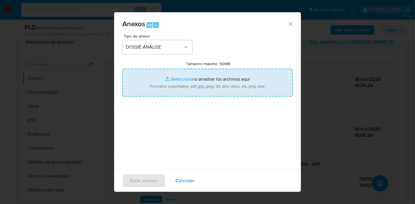
click at [208, 70] on input "Tamanho máximo: 50MB Seleccionar archivos" at bounding box center [207, 83] width 170 height 28
type input "C:\fakepath\4º SAR - XXX - CPF 05238269234 - LUIS ALVES BARBOSA.pdf"
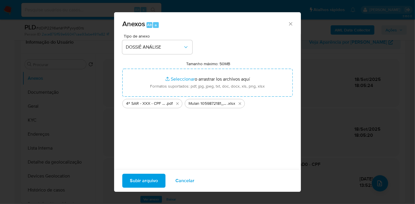
click at [151, 179] on span "Subir arquivo" at bounding box center [144, 181] width 28 height 13
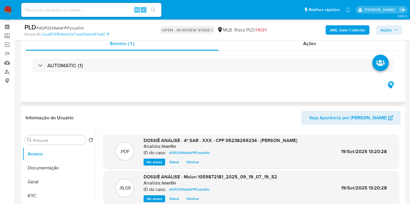
scroll to position [0, 0]
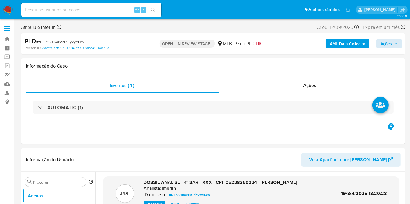
drag, startPoint x: 347, startPoint y: 85, endPoint x: 396, endPoint y: 40, distance: 65.6
click at [347, 85] on div "Ações" at bounding box center [310, 86] width 182 height 14
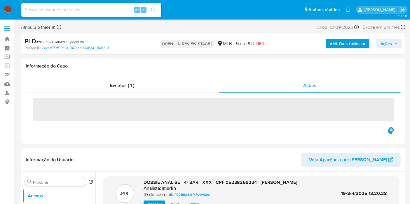
click at [385, 45] on span "Ações" at bounding box center [385, 43] width 11 height 9
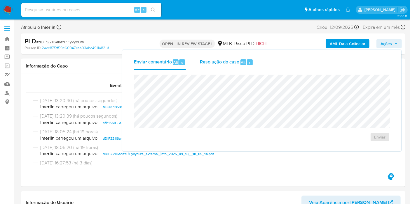
click at [225, 62] on span "Resolução do caso" at bounding box center [219, 62] width 39 height 7
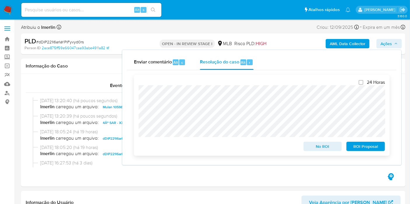
click at [365, 147] on span "ROI Proposal" at bounding box center [365, 147] width 30 height 8
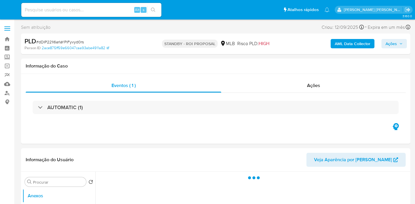
select select "10"
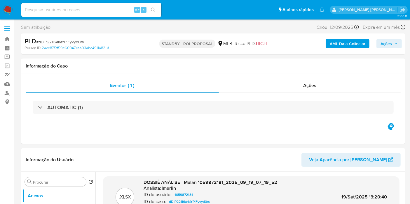
click at [8, 8] on img at bounding box center [8, 10] width 10 height 10
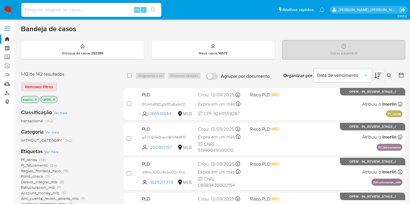
click at [45, 12] on input at bounding box center [91, 10] width 140 height 8
paste input "ivwUgjkLt5GlfTEO8Hu2nAmt"
type input "ivwUgjkLt5GlfTEO8Hu2nAmt"
click at [36, 98] on icon "close-filter" at bounding box center [35, 99] width 3 height 3
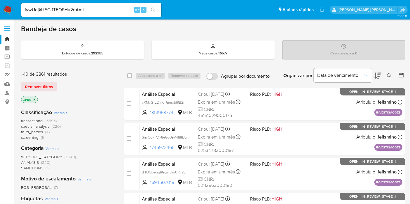
click at [104, 10] on input "ivwUgjkLt5GlfTEO8Hu2nAmt" at bounding box center [91, 10] width 140 height 8
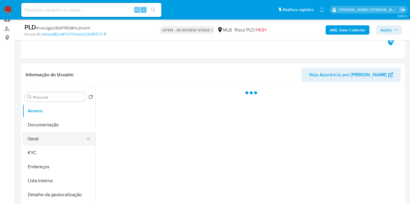
scroll to position [65, 0]
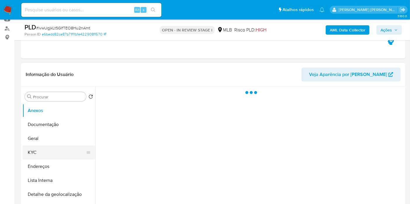
click at [57, 147] on button "KYC" at bounding box center [56, 153] width 68 height 14
select select "10"
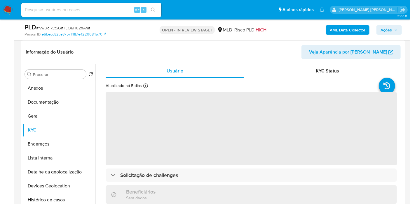
scroll to position [97, 0]
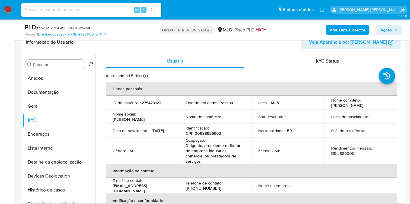
click at [207, 131] on p "CPF 00988926903" at bounding box center [203, 133] width 36 height 5
copy p "00988926903"
click at [127, 14] on div "Alt s" at bounding box center [91, 10] width 140 height 14
click at [124, 10] on input at bounding box center [91, 10] width 140 height 8
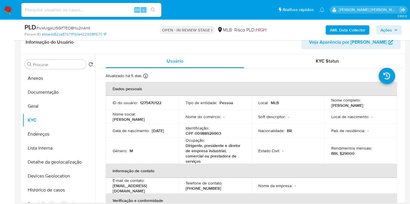
paste input "ZVQrBOX1aB1FR8PIBGWk2fBa"
type input "ZVQrBOX1aB1FR8PIBGWk2fBa"
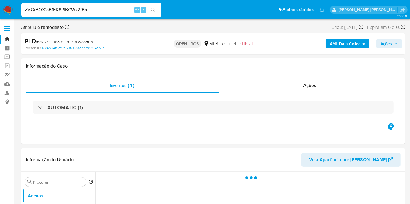
select select "10"
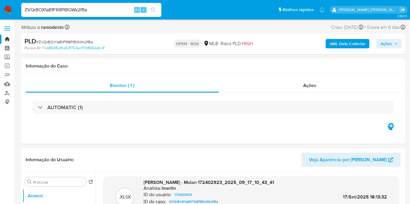
click at [97, 9] on input "ZVQrBOX1aB1FR8PIBGWk2fBa" at bounding box center [91, 10] width 140 height 8
paste input "Fo96W9N5CmdEFWBaGUlX26SJ"
type input "Fo96W9N5CmdEFWBaGUlX26SJ"
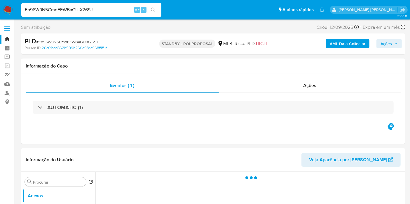
select select "10"
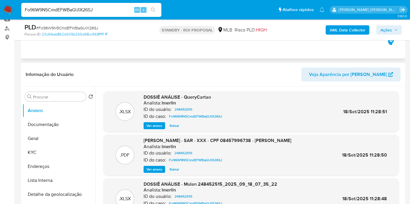
scroll to position [97, 0]
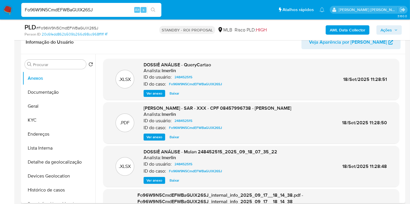
click at [236, 127] on div "ID do caso: Fo96W9N5CmdEFWBaGUlX26SJ" at bounding box center [217, 127] width 148 height 7
copy span "Fo96W9N5CmdEFWBaGUlX26SJ"
click at [97, 11] on input "Fo96W9N5CmdEFWBaGUlX26SJ" at bounding box center [91, 10] width 140 height 8
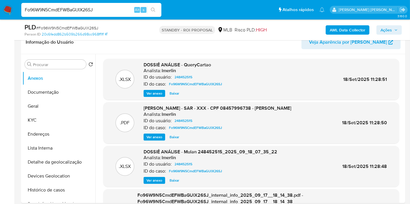
click at [97, 11] on input "Fo96W9N5CmdEFWBaGUlX26SJ" at bounding box center [91, 10] width 140 height 8
paste input "ivwUgjkLt5GlfTEO8Hu2nAmt"
type input "ivwUgjkLt5GlfTEO8Hu2nAmt"
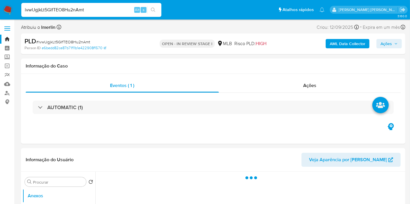
select select "10"
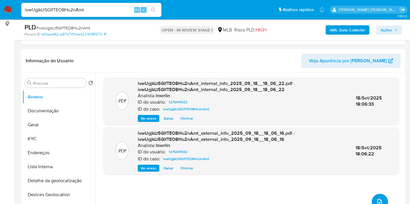
scroll to position [65, 0]
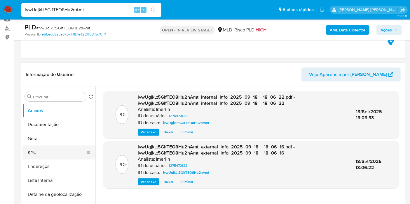
click at [39, 150] on button "KYC" at bounding box center [56, 153] width 68 height 14
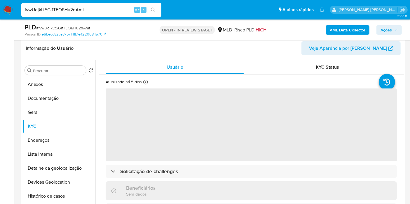
scroll to position [97, 0]
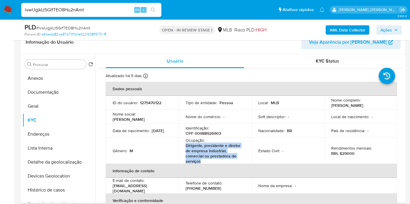
drag, startPoint x: 201, startPoint y: 162, endPoint x: 184, endPoint y: 146, distance: 23.3
click at [184, 146] on td "Ocupação : Dirigente, presidente e diretor de empresa industrial, comercial ou …" at bounding box center [214, 151] width 73 height 26
copy p "Dirigente, presidente e diretor de empresa industrial, comercial ou prestadora …"
click at [62, 95] on button "Documentação" at bounding box center [56, 92] width 68 height 14
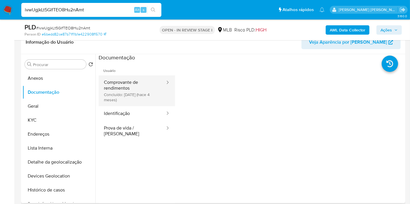
click at [121, 98] on button "Comprovante de rendimentos Concluído: [DATE] (hace 4 meses)" at bounding box center [132, 91] width 67 height 31
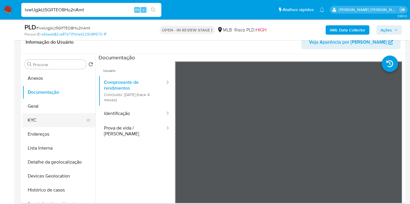
click at [55, 123] on button "KYC" at bounding box center [56, 120] width 68 height 14
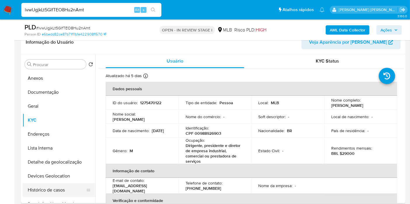
scroll to position [32, 0]
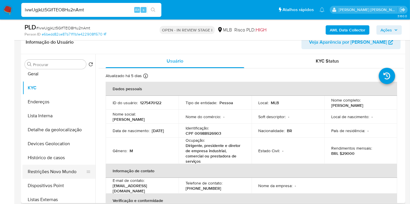
click at [55, 172] on button "Restrições Novo Mundo" at bounding box center [56, 172] width 68 height 14
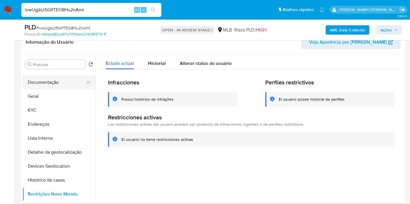
scroll to position [0, 0]
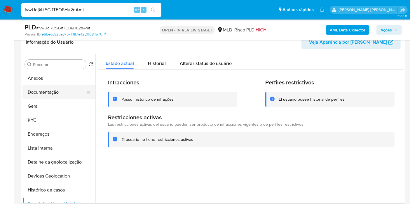
click at [63, 93] on button "Documentação" at bounding box center [56, 92] width 68 height 14
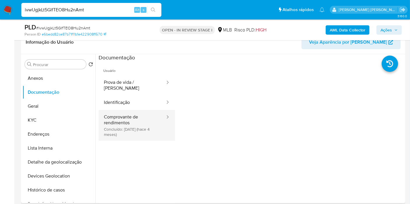
click at [149, 120] on button "Comprovante de rendimentos Concluído: [DATE] (hace 4 meses)" at bounding box center [132, 125] width 67 height 31
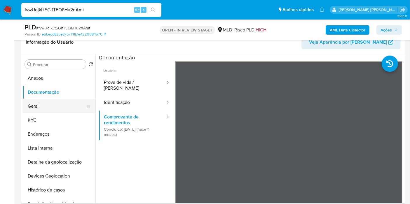
click at [43, 110] on button "Geral" at bounding box center [56, 106] width 68 height 14
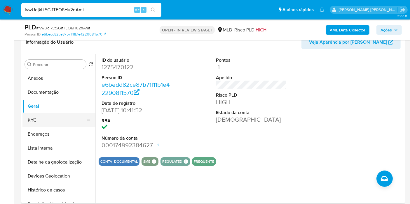
click at [54, 119] on button "KYC" at bounding box center [56, 120] width 68 height 14
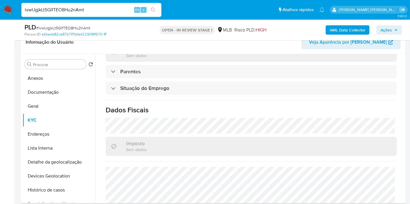
scroll to position [277, 0]
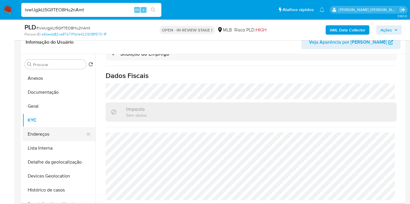
click at [63, 131] on button "Endereços" at bounding box center [56, 134] width 68 height 14
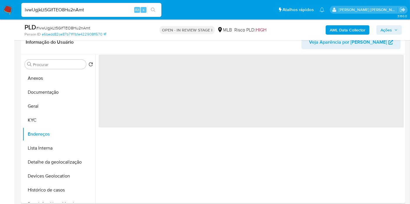
scroll to position [0, 0]
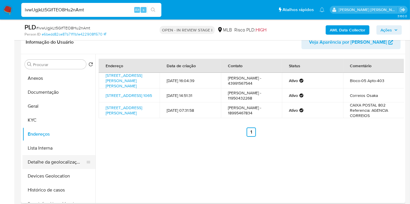
click at [36, 158] on button "Detalhe da geolocalização" at bounding box center [56, 162] width 68 height 14
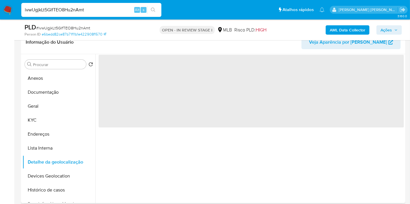
scroll to position [32, 0]
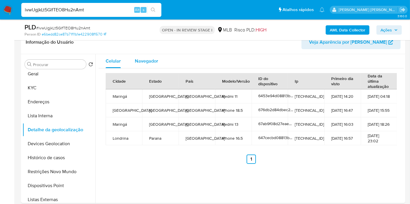
click at [158, 56] on button "Navegador" at bounding box center [146, 61] width 37 height 14
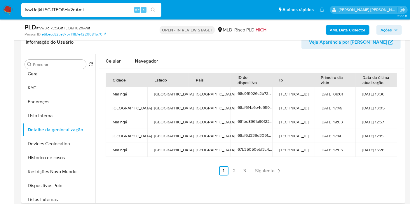
click at [150, 69] on div "Cidade Estado País ID do dispositivo Ip Primeiro dia visto Data da última atual…" at bounding box center [251, 125] width 305 height 112
click at [150, 68] on div "Navegador" at bounding box center [146, 61] width 23 height 14
type button "1"
click at [36, 148] on button "Devices Geolocation" at bounding box center [56, 144] width 68 height 14
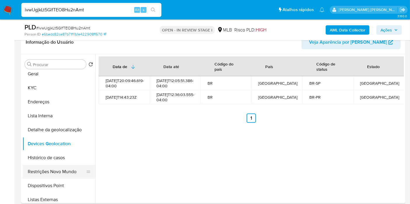
click at [68, 173] on button "Restrições Novo Mundo" at bounding box center [56, 172] width 68 height 14
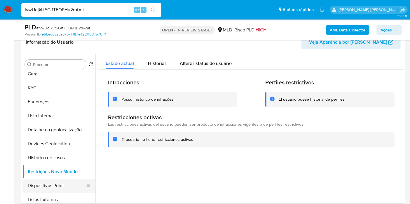
click at [70, 180] on button "Dispositivos Point" at bounding box center [56, 186] width 68 height 14
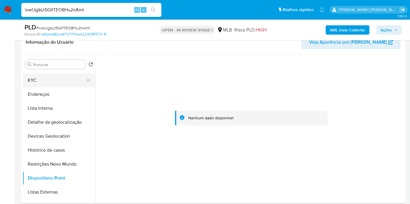
scroll to position [0, 0]
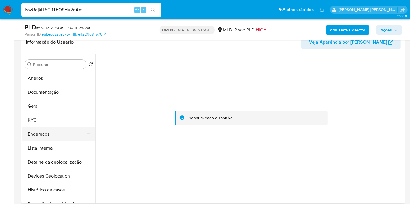
click at [60, 135] on button "Endereços" at bounding box center [56, 134] width 68 height 14
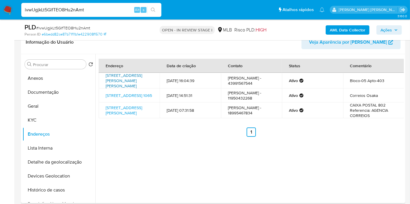
click at [137, 79] on link "[STREET_ADDRESS][PERSON_NAME][PERSON_NAME]" at bounding box center [124, 81] width 36 height 16
click at [68, 121] on button "KYC" at bounding box center [56, 120] width 68 height 14
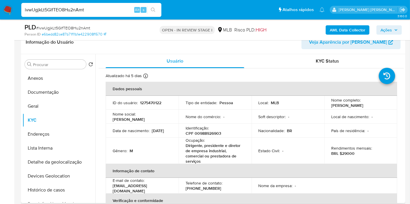
click at [212, 135] on p "CPF 00988926903" at bounding box center [203, 133] width 36 height 5
copy p "00988926903"
click at [154, 102] on p "1275470122" at bounding box center [150, 102] width 21 height 5
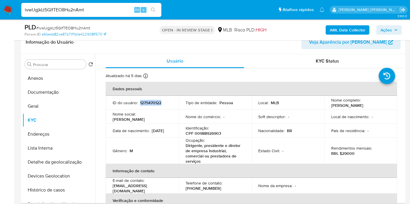
click at [154, 102] on p "1275470122" at bounding box center [150, 102] width 21 height 5
copy p "1275470122"
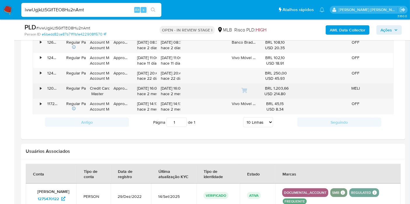
scroll to position [453, 0]
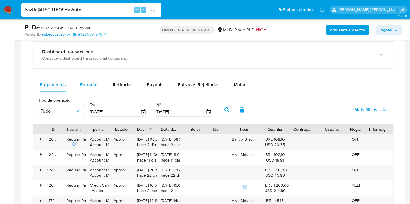
click at [92, 83] on span "Entradas" at bounding box center [89, 84] width 19 height 7
select select "10"
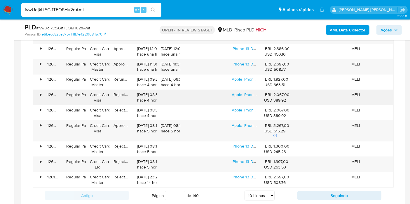
scroll to position [583, 0]
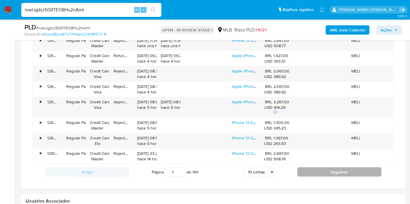
click at [325, 176] on div "Antigo Página 1 de 140 5 Linhas 10 Linhas 20 Linhas 25 Linhas 50 Linhas 100 Lin…" at bounding box center [213, 172] width 361 height 16
click at [324, 172] on button "Seguindo" at bounding box center [339, 172] width 84 height 9
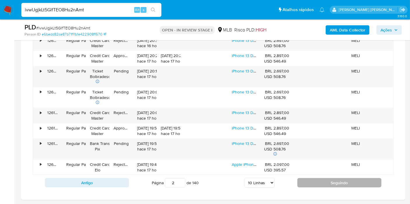
click at [326, 180] on button "Seguindo" at bounding box center [339, 182] width 84 height 9
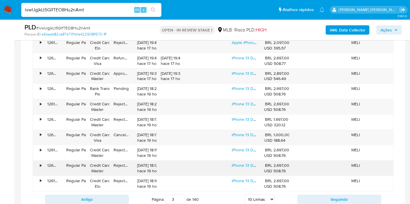
scroll to position [550, 0]
click at [307, 199] on button "Seguindo" at bounding box center [339, 199] width 84 height 9
type input "4"
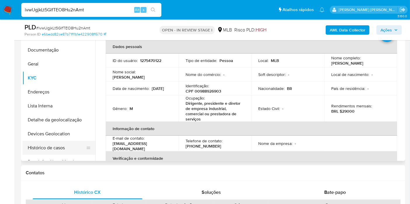
scroll to position [129, 0]
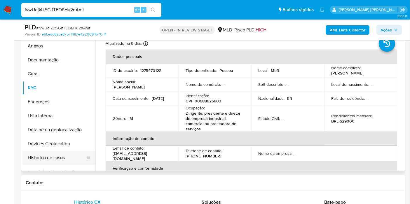
click at [69, 163] on button "Histórico de casos" at bounding box center [56, 158] width 68 height 14
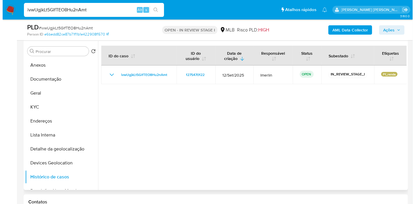
scroll to position [97, 0]
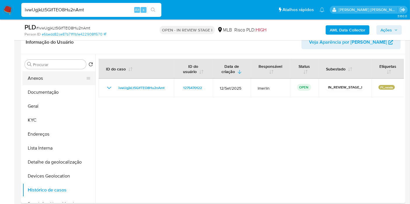
click at [60, 74] on button "Anexos" at bounding box center [56, 78] width 68 height 14
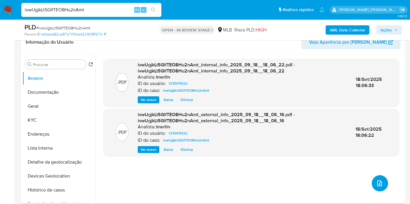
click at [373, 185] on button "upload-file" at bounding box center [379, 184] width 16 height 16
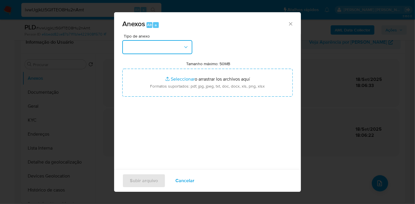
click at [152, 46] on button "button" at bounding box center [157, 47] width 70 height 14
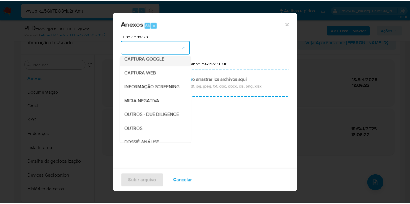
scroll to position [90, 0]
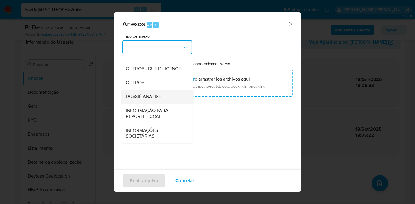
click at [161, 99] on span "DOSSIÊ ANÁLISE" at bounding box center [143, 97] width 35 height 6
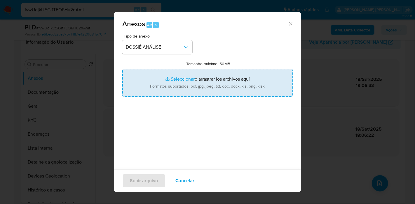
click at [208, 76] on input "Tamanho máximo: 50MB Seleccionar archivos" at bounding box center [207, 83] width 170 height 28
type input "C:\fakepath\SAR - XXX - CPF 00988926903 - BRUNO GONNELLI.pdf"
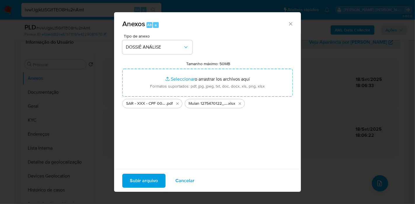
click at [156, 180] on span "Subir arquivo" at bounding box center [144, 181] width 28 height 13
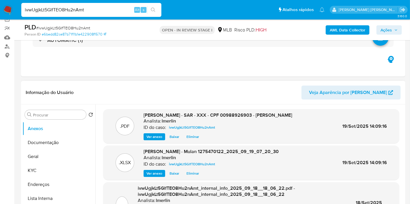
scroll to position [0, 0]
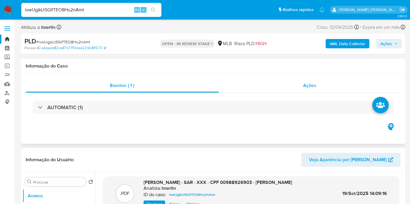
click at [316, 89] on div "Ações" at bounding box center [310, 86] width 182 height 14
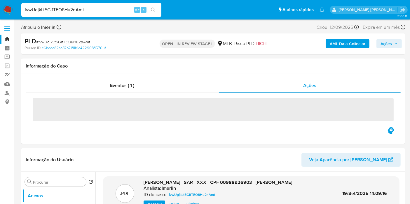
click at [383, 42] on span "Ações" at bounding box center [385, 43] width 11 height 9
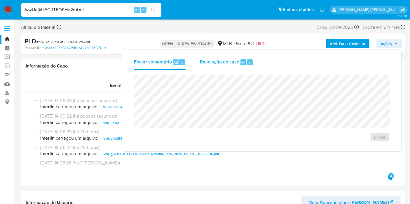
click at [222, 64] on span "Resolução do caso" at bounding box center [219, 62] width 39 height 7
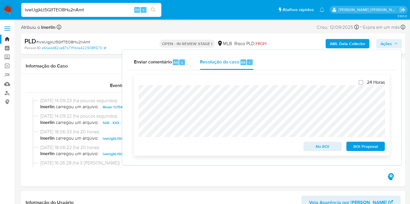
click at [369, 149] on span "ROI Proposal" at bounding box center [365, 147] width 30 height 8
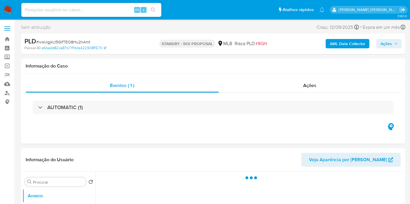
select select "10"
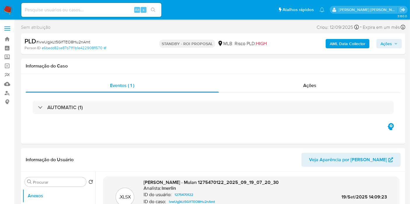
click at [91, 11] on input at bounding box center [91, 10] width 140 height 8
click at [5, 11] on img at bounding box center [8, 10] width 10 height 10
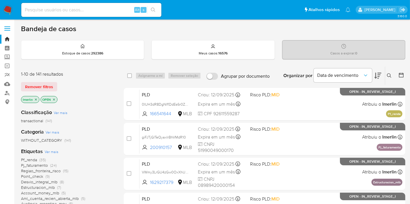
click at [36, 100] on icon "close-filter" at bounding box center [35, 99] width 3 height 3
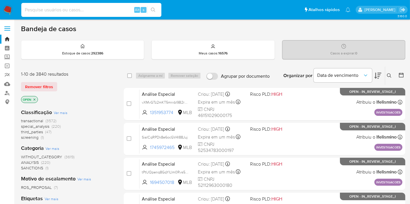
click at [74, 10] on input at bounding box center [91, 10] width 140 height 8
paste input "sjyvj8foCIYXHMuzmzO0h66J"
type input "sjyvj8foCIYXHMuzmzO0h66J"
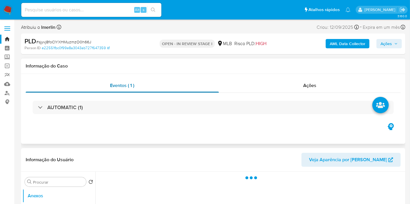
select select "10"
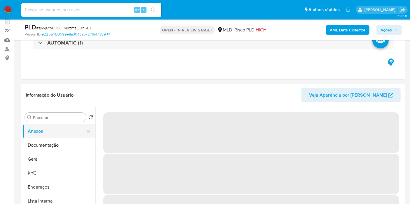
scroll to position [65, 0]
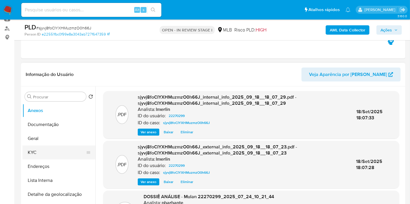
click at [34, 153] on button "KYC" at bounding box center [56, 153] width 68 height 14
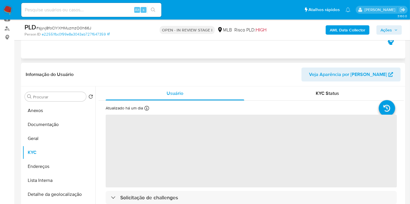
scroll to position [97, 0]
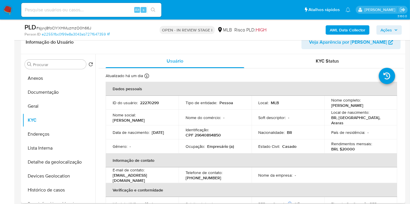
click at [211, 133] on p "CPF 29640894850" at bounding box center [202, 135] width 35 height 5
copy p "29640894850"
click at [57, 190] on button "Histórico de casos" at bounding box center [56, 190] width 68 height 14
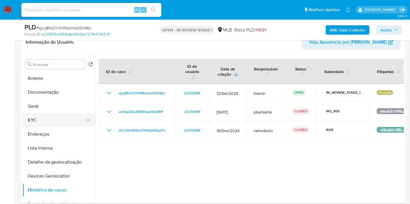
click at [52, 120] on button "KYC" at bounding box center [56, 120] width 68 height 14
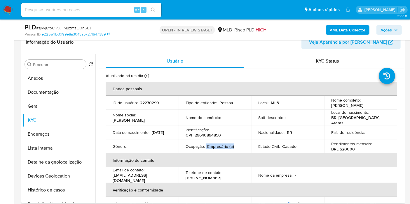
drag, startPoint x: 206, startPoint y: 145, endPoint x: 239, endPoint y: 144, distance: 33.5
click at [239, 144] on div "Ocupação : Empresário (a)" at bounding box center [214, 146] width 59 height 5
copy div "Empresário (a)"
click at [60, 90] on button "Documentação" at bounding box center [56, 92] width 68 height 14
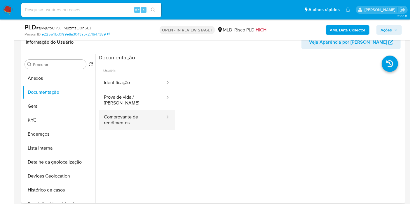
click at [141, 113] on button "Comprovante de rendimentos" at bounding box center [132, 120] width 67 height 20
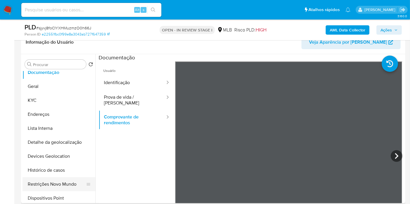
scroll to position [32, 0]
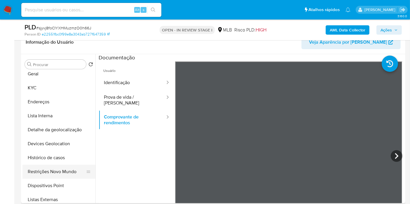
click at [67, 174] on button "Restrições Novo Mundo" at bounding box center [56, 172] width 68 height 14
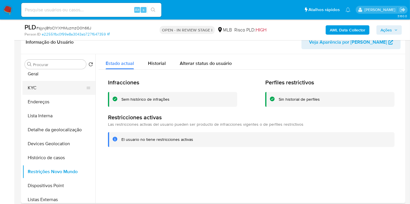
click at [66, 88] on button "KYC" at bounding box center [56, 88] width 68 height 14
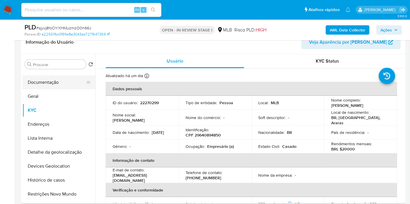
scroll to position [0, 0]
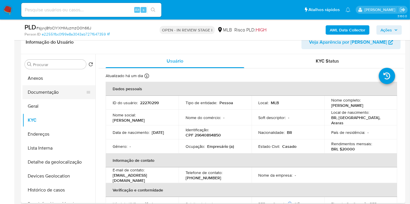
click at [61, 91] on button "Documentação" at bounding box center [56, 92] width 68 height 14
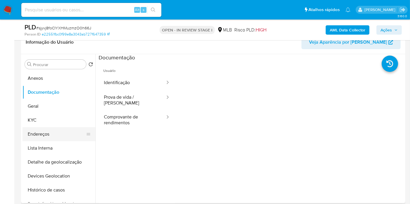
click at [55, 136] on button "Endereços" at bounding box center [56, 134] width 68 height 14
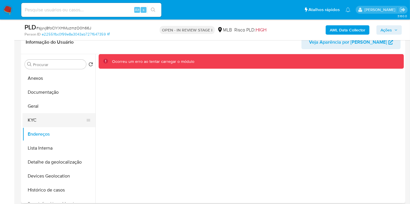
click at [34, 119] on button "KYC" at bounding box center [56, 120] width 68 height 14
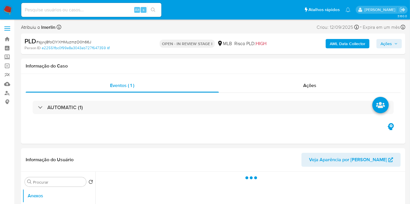
select select "10"
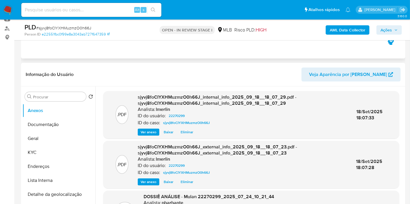
scroll to position [97, 0]
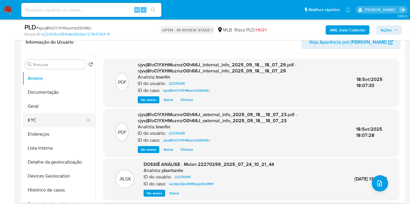
click at [51, 117] on button "KYC" at bounding box center [56, 120] width 68 height 14
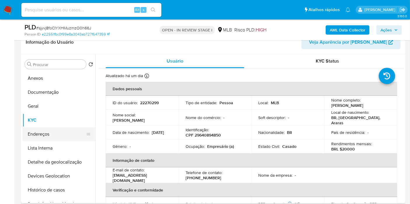
click at [52, 132] on button "Endereços" at bounding box center [56, 134] width 68 height 14
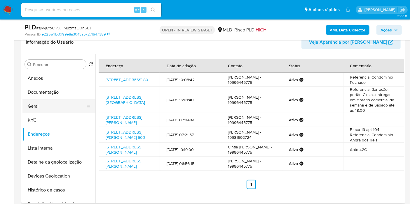
click at [42, 111] on button "Geral" at bounding box center [56, 106] width 68 height 14
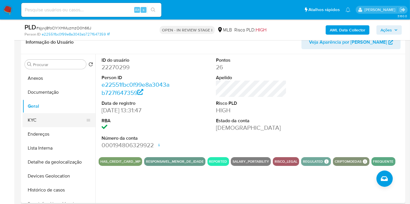
click at [49, 116] on button "KYC" at bounding box center [56, 120] width 68 height 14
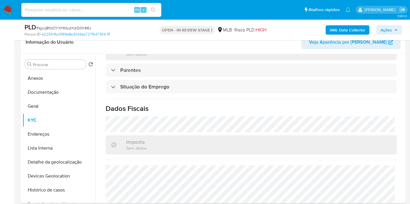
scroll to position [265, 0]
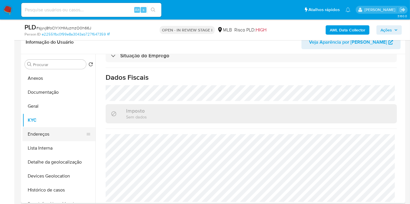
click at [67, 134] on button "Endereços" at bounding box center [56, 134] width 68 height 14
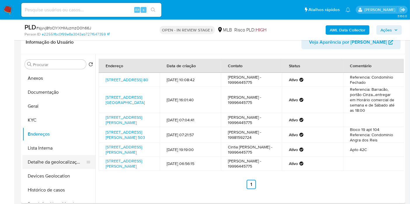
click at [71, 165] on button "Detalhe da geolocalização" at bounding box center [56, 162] width 68 height 14
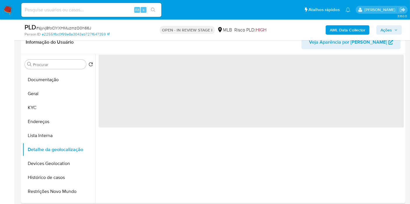
scroll to position [32, 0]
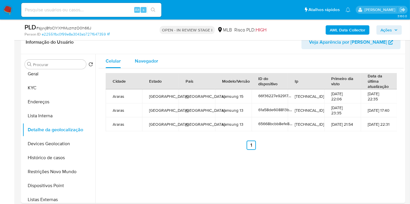
click at [149, 67] on div "Navegador" at bounding box center [146, 61] width 23 height 14
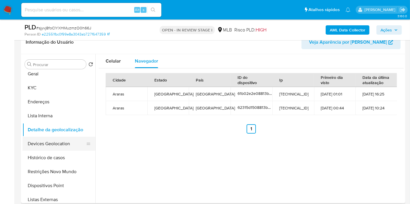
click at [72, 144] on button "Devices Geolocation" at bounding box center [56, 144] width 68 height 14
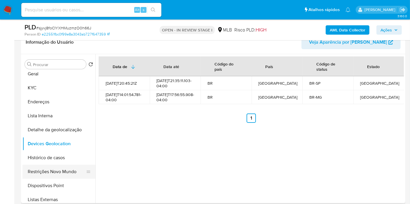
click at [65, 171] on button "Restrições Novo Mundo" at bounding box center [56, 172] width 68 height 14
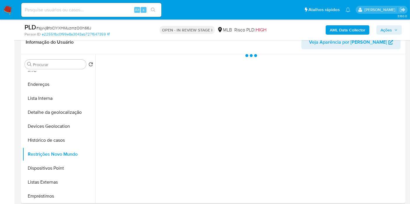
scroll to position [65, 0]
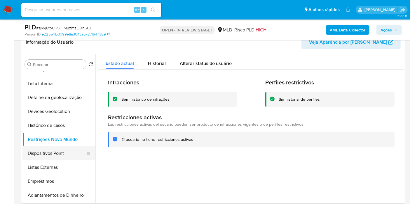
click at [67, 157] on button "Dispositivos Point" at bounding box center [56, 154] width 68 height 14
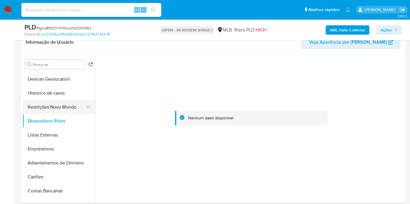
scroll to position [32, 0]
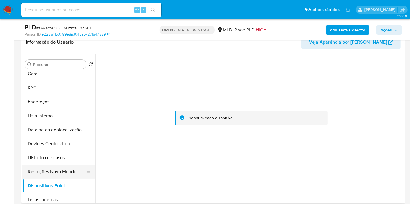
click at [52, 113] on button "Lista Interna" at bounding box center [58, 116] width 73 height 14
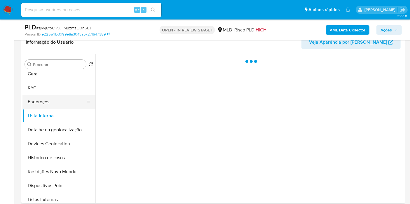
click at [48, 99] on button "Endereços" at bounding box center [56, 102] width 68 height 14
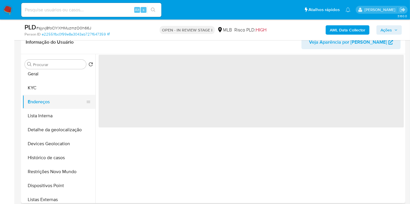
scroll to position [0, 0]
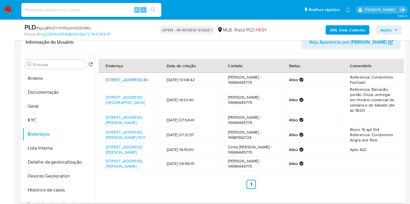
click at [124, 79] on link "Alameda Amarílis 80, Araras, São Paulo, 13605208, Brasil 80" at bounding box center [127, 80] width 43 height 6
click at [53, 119] on button "KYC" at bounding box center [56, 120] width 68 height 14
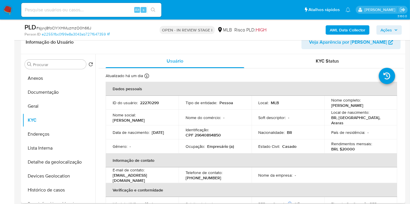
click at [200, 135] on p "CPF 29640894850" at bounding box center [202, 135] width 35 height 5
copy p "29640894850"
click at [48, 74] on button "Anexos" at bounding box center [56, 78] width 68 height 14
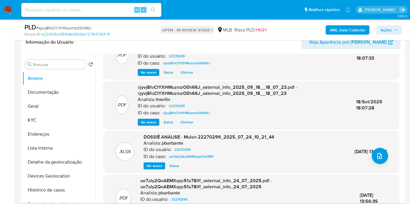
scroll to position [65, 0]
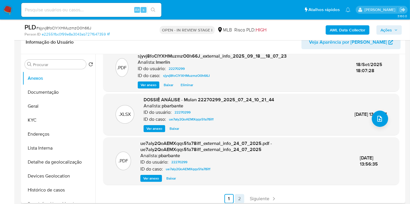
click at [237, 199] on link "2" at bounding box center [239, 198] width 9 height 9
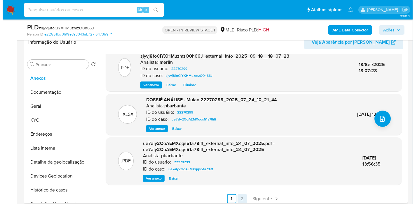
scroll to position [0, 0]
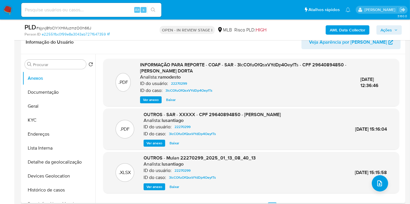
click at [145, 101] on span "Ver anexo" at bounding box center [151, 100] width 16 height 6
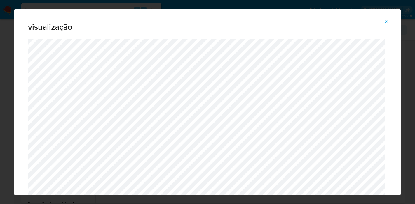
click at [386, 24] on icon "Attachment preview" at bounding box center [386, 22] width 5 height 5
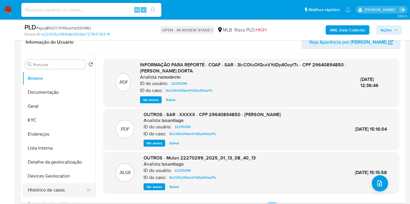
click at [56, 185] on button "Histórico de casos" at bounding box center [56, 190] width 68 height 14
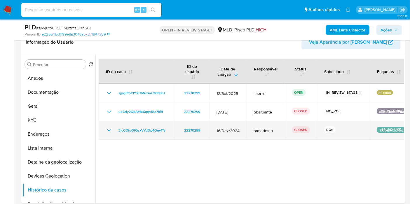
click at [106, 127] on icon "Mostrar/Ocultar" at bounding box center [109, 130] width 7 height 7
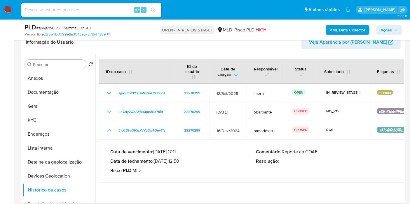
click at [177, 159] on p "Data de fechamento : 15/01/2025 12:50" at bounding box center [183, 162] width 146 height 6
drag, startPoint x: 178, startPoint y: 157, endPoint x: 156, endPoint y: 155, distance: 21.9
click at [156, 159] on p "Data de fechamento : 15/01/2025 12:50" at bounding box center [183, 162] width 146 height 6
click at [50, 80] on button "Anexos" at bounding box center [56, 78] width 68 height 14
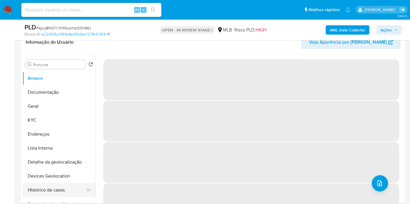
click at [53, 192] on button "Histórico de casos" at bounding box center [56, 190] width 68 height 14
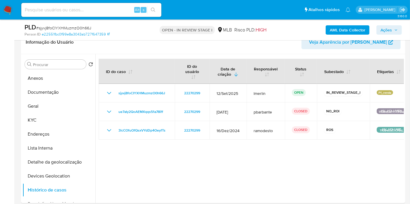
click at [190, 179] on div at bounding box center [249, 128] width 308 height 149
click at [41, 80] on button "Anexos" at bounding box center [56, 78] width 68 height 14
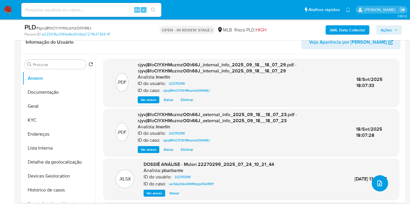
click at [377, 183] on icon "upload-file" at bounding box center [379, 183] width 7 height 7
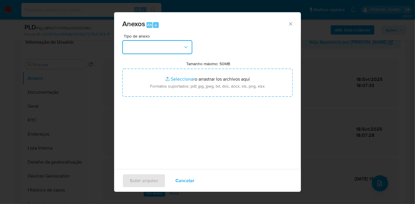
click at [154, 41] on button "button" at bounding box center [157, 47] width 70 height 14
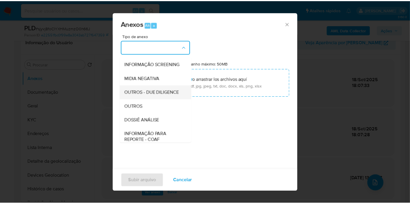
scroll to position [65, 0]
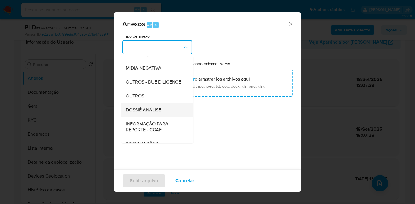
click at [155, 113] on span "DOSSIÊ ANÁLISE" at bounding box center [143, 110] width 35 height 6
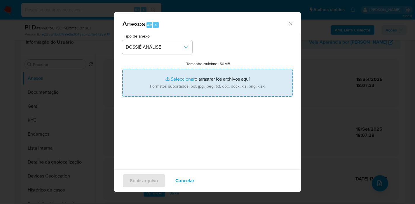
click at [180, 83] on input "Tamanho máximo: 50MB Seleccionar archivos" at bounding box center [207, 83] width 170 height 28
type input "C:\fakepath\2º SAR - XXX - CPF 29640894850 - ANA LUIZA CASTELLANO DORTA.pdf"
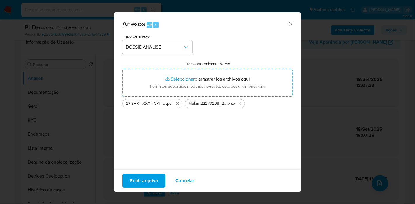
click at [146, 183] on span "Subir arquivo" at bounding box center [144, 181] width 28 height 13
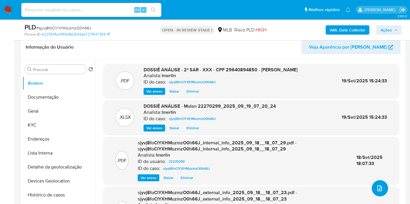
scroll to position [0, 0]
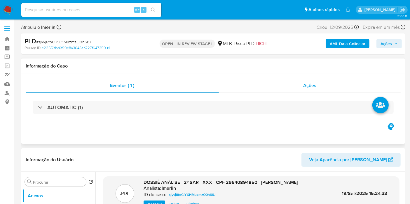
click at [330, 89] on div "Ações" at bounding box center [310, 86] width 182 height 14
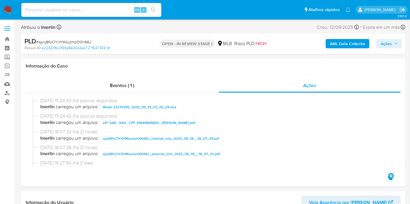
click at [387, 44] on span "Ações" at bounding box center [385, 43] width 11 height 9
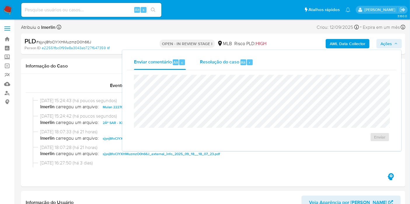
click at [207, 65] on div "Resolução do caso Alt r" at bounding box center [226, 62] width 53 height 15
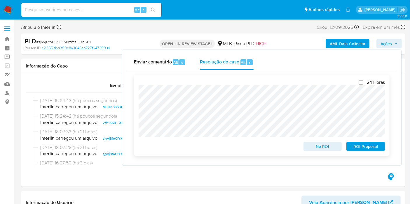
click at [357, 148] on span "ROI Proposal" at bounding box center [365, 147] width 30 height 8
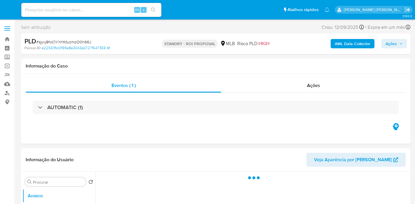
select select "10"
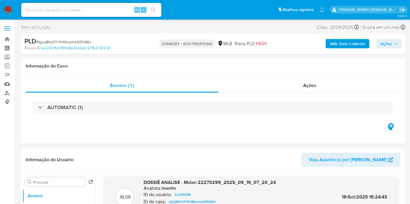
click at [3, 9] on img at bounding box center [8, 10] width 10 height 10
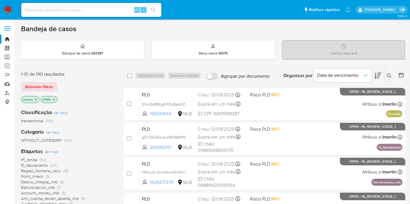
click at [36, 100] on icon "close-filter" at bounding box center [35, 99] width 3 height 3
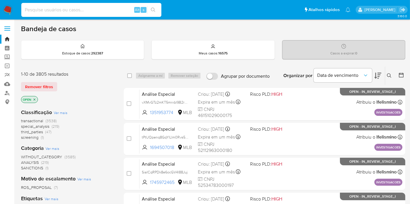
click at [101, 11] on input at bounding box center [91, 10] width 140 height 8
paste input "g9PlKlnfmiQcfFHneI8rzsmG"
type input "g9PlKlnfmiQcfFHneI8rzsmG"
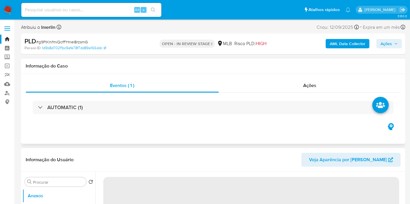
select select "10"
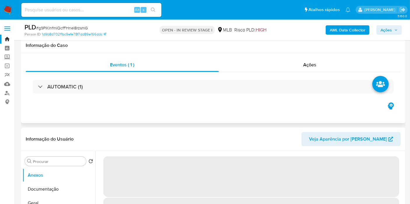
scroll to position [32, 0]
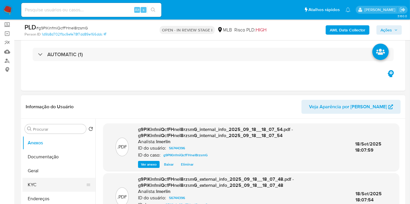
click at [51, 184] on button "KYC" at bounding box center [56, 185] width 68 height 14
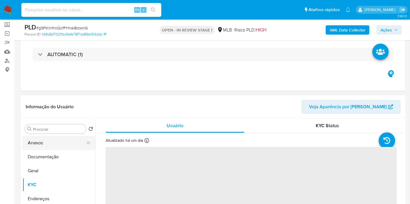
click at [67, 143] on button "Anexos" at bounding box center [56, 143] width 68 height 14
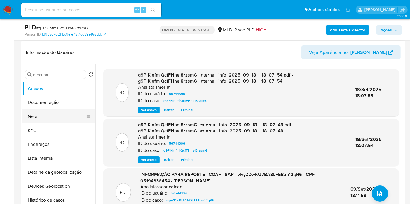
scroll to position [97, 0]
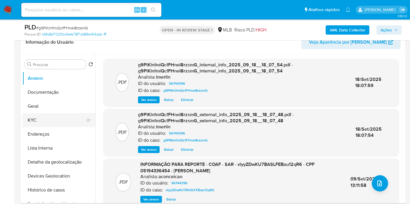
click at [48, 124] on button "KYC" at bounding box center [56, 120] width 68 height 14
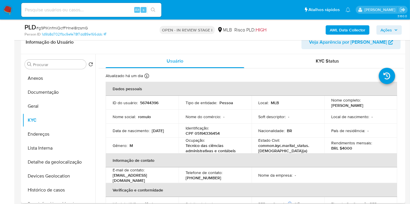
click at [203, 138] on td "Identificação : CPF 05194336454" at bounding box center [214, 131] width 73 height 14
click at [203, 136] on p "CPF 05194336454" at bounding box center [202, 133] width 34 height 5
copy p "05194336454"
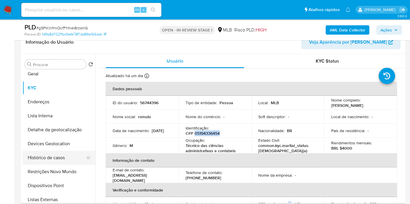
click at [56, 159] on button "Histórico de casos" at bounding box center [56, 158] width 68 height 14
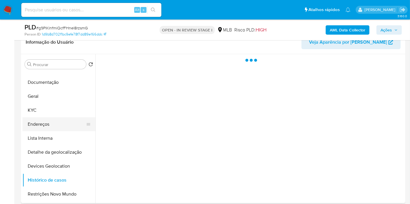
scroll to position [0, 0]
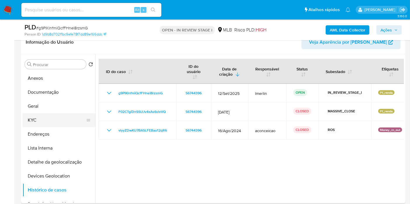
click at [63, 121] on button "KYC" at bounding box center [56, 120] width 68 height 14
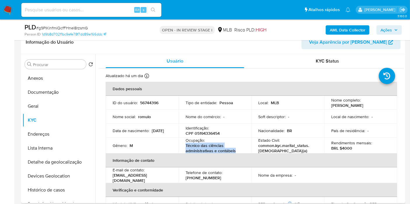
drag, startPoint x: 237, startPoint y: 154, endPoint x: 185, endPoint y: 148, distance: 53.1
click at [185, 148] on p "Técnico das ciências administrativas e contábeis" at bounding box center [213, 148] width 57 height 10
copy p "Técnico das ciências administrativas e contábeis"
click at [70, 88] on button "Documentação" at bounding box center [56, 92] width 68 height 14
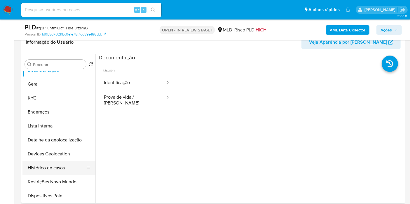
scroll to position [32, 0]
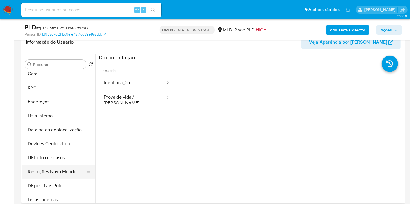
click at [50, 172] on button "Restrições Novo Mundo" at bounding box center [56, 172] width 68 height 14
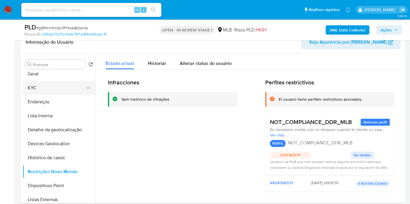
click at [63, 82] on button "KYC" at bounding box center [56, 88] width 68 height 14
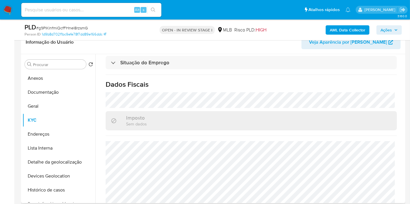
scroll to position [268, 0]
